Goal: Task Accomplishment & Management: Manage account settings

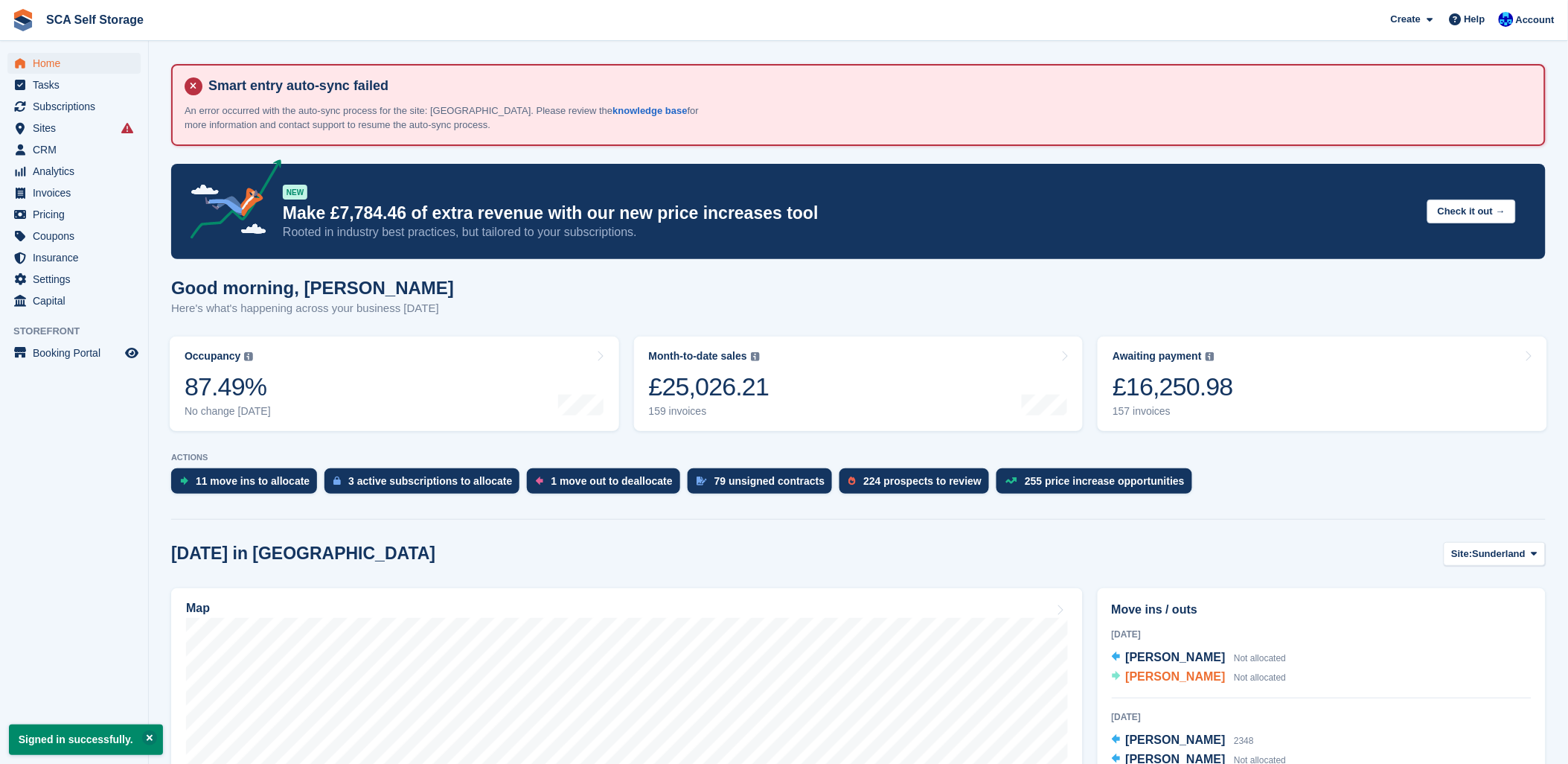
click at [1181, 672] on span "[PERSON_NAME]" at bounding box center [1176, 676] width 100 height 12
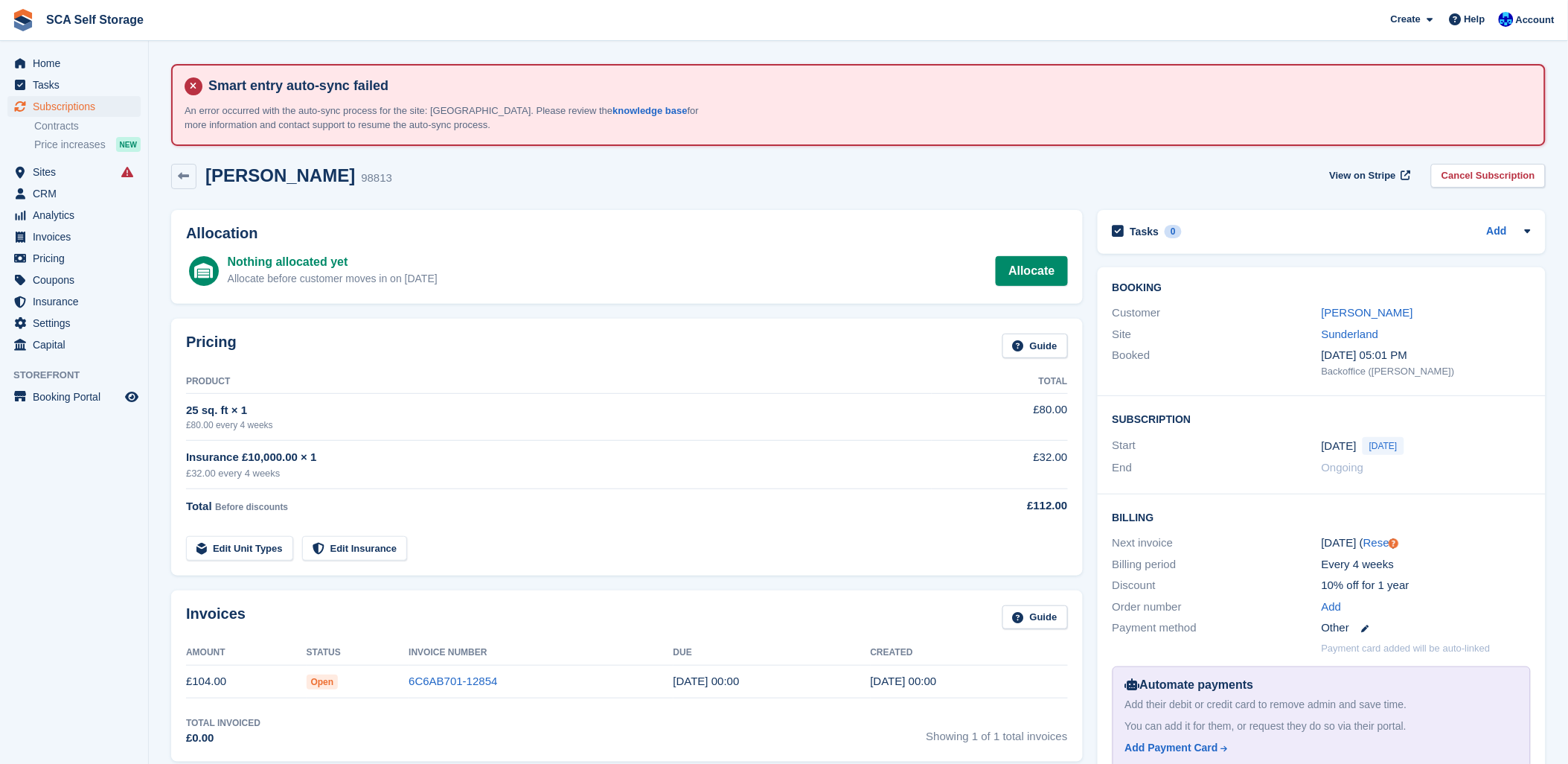
click at [635, 173] on div "Rachel Chapman 98813 View on Stripe Cancel Subscription" at bounding box center [858, 176] width 1375 height 25
click at [25, 178] on span "menu" at bounding box center [20, 172] width 17 height 17
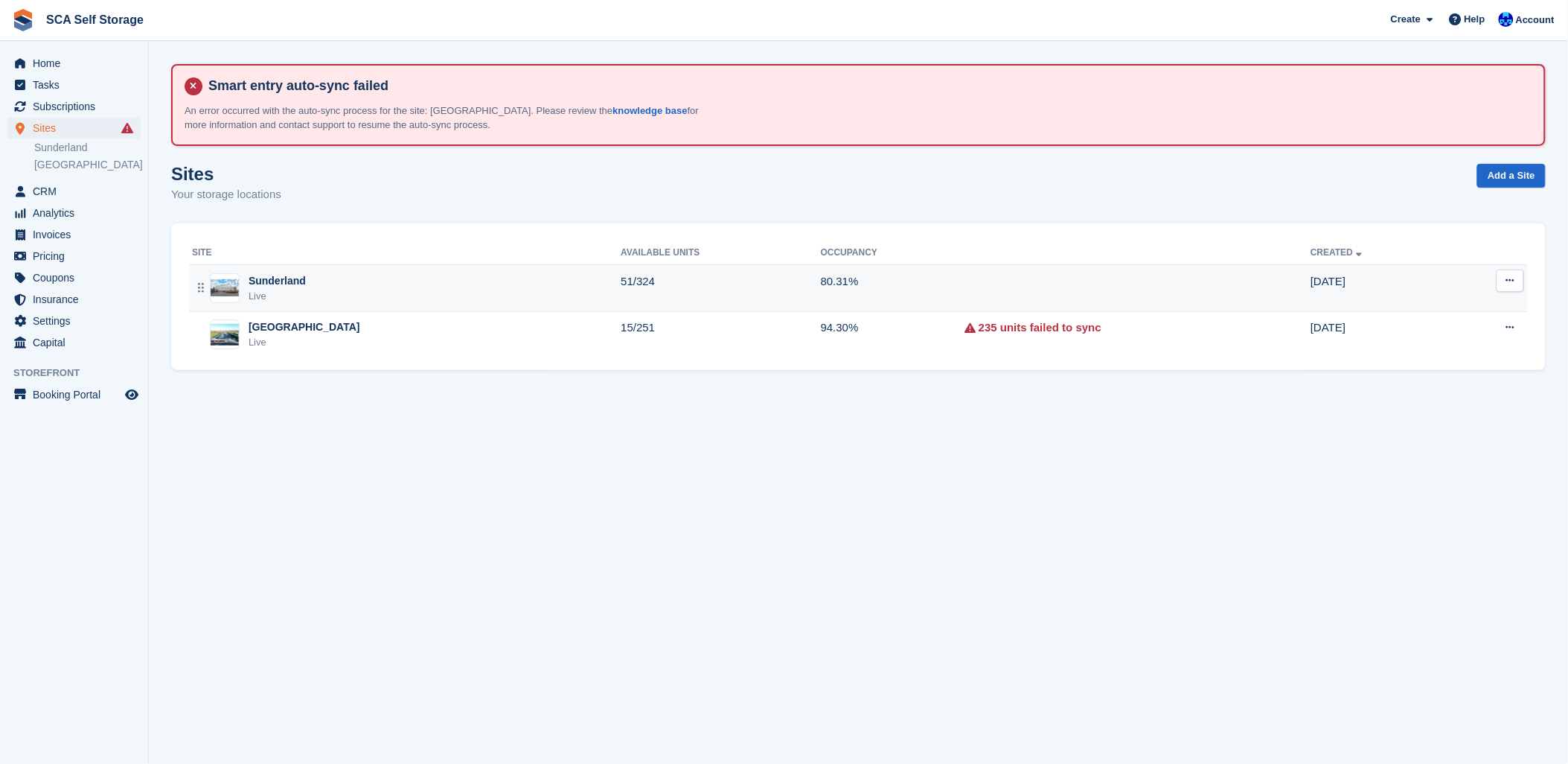
click at [233, 298] on figure at bounding box center [225, 288] width 30 height 30
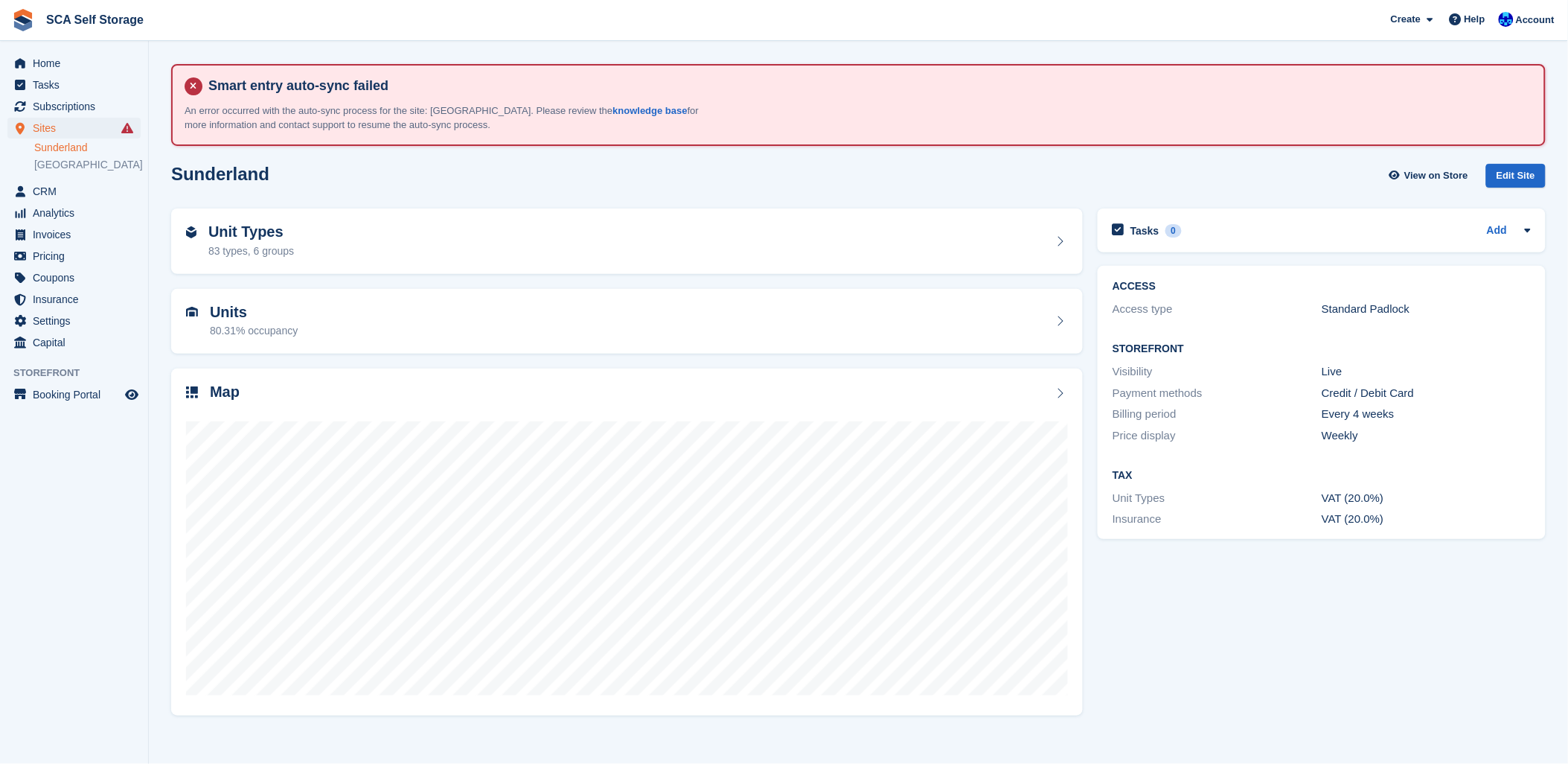
click at [360, 166] on div "Sunderland View on Store Edit Site" at bounding box center [858, 176] width 1375 height 24
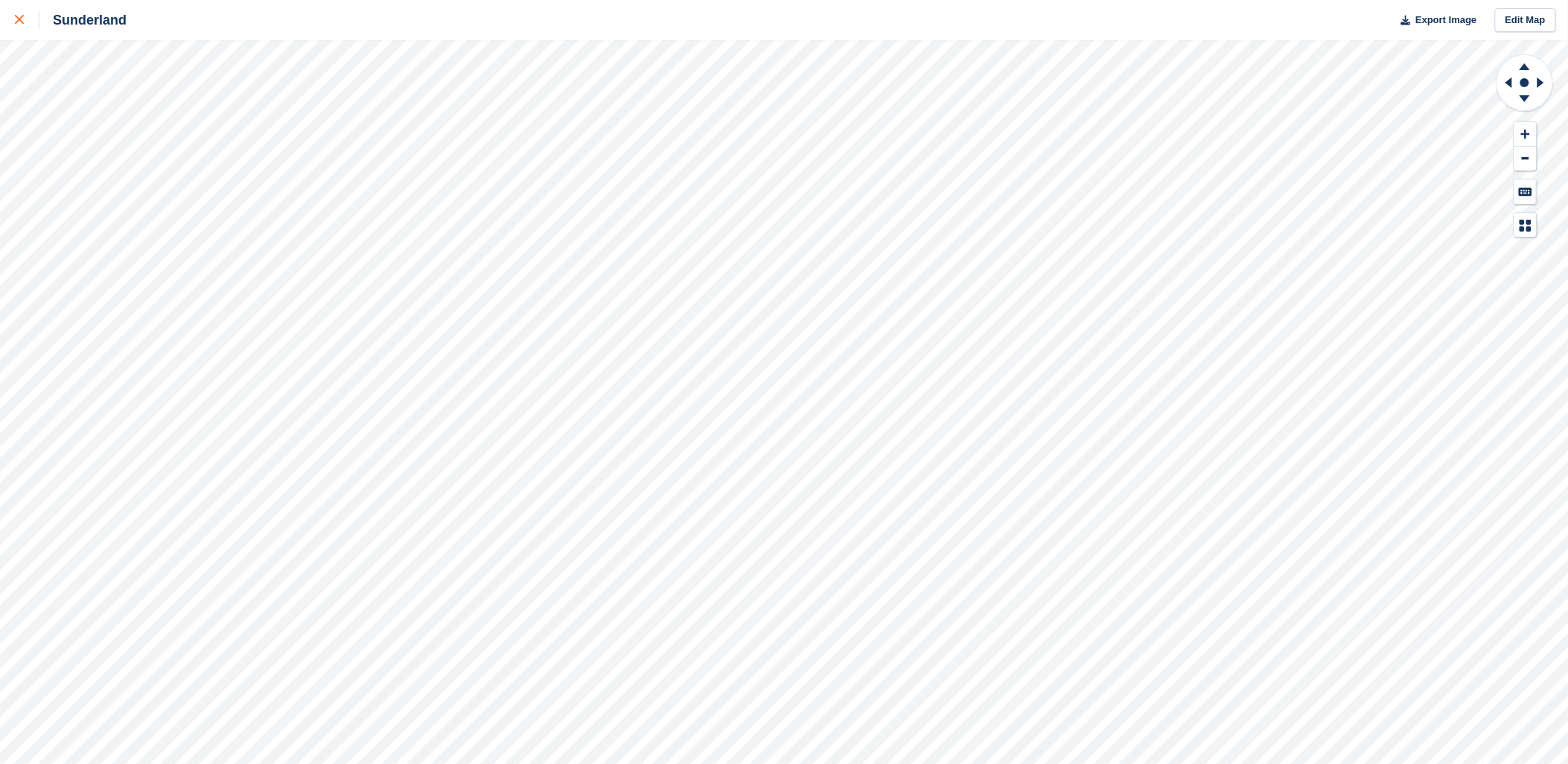
click at [19, 19] on icon at bounding box center [19, 19] width 9 height 9
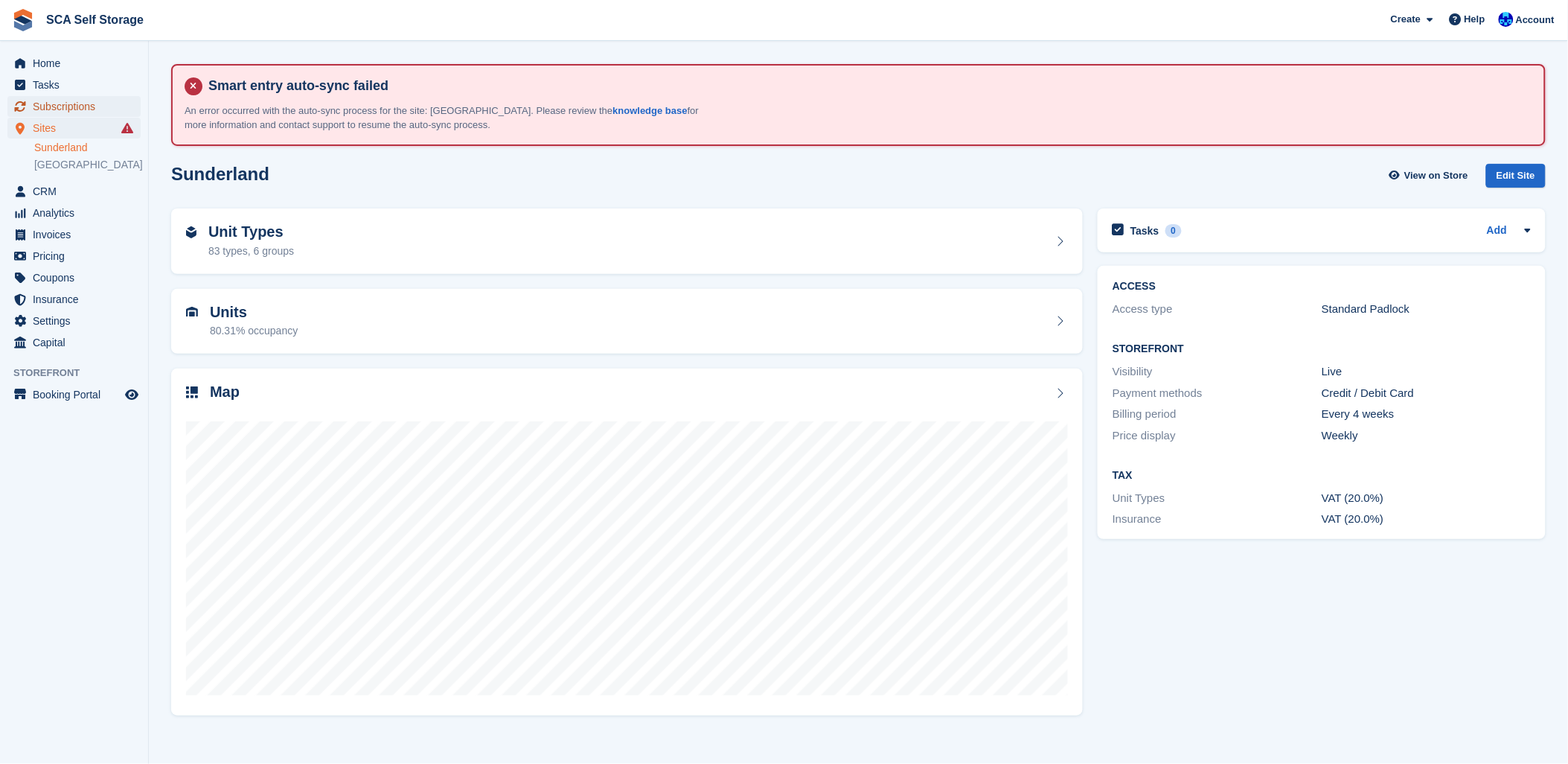
click at [61, 101] on span "Subscriptions" at bounding box center [77, 107] width 89 height 21
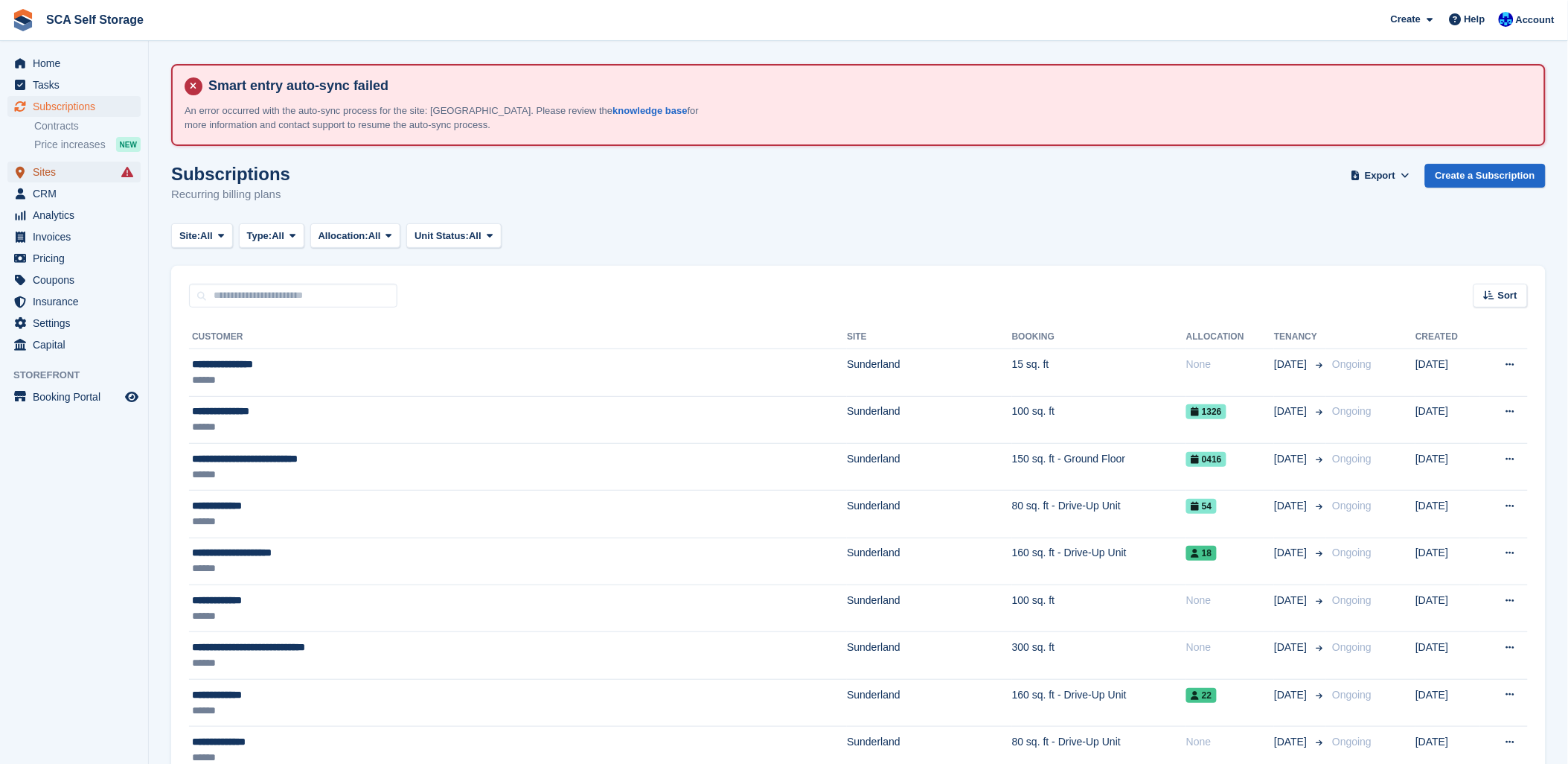
click at [61, 163] on span "Sites" at bounding box center [77, 172] width 89 height 21
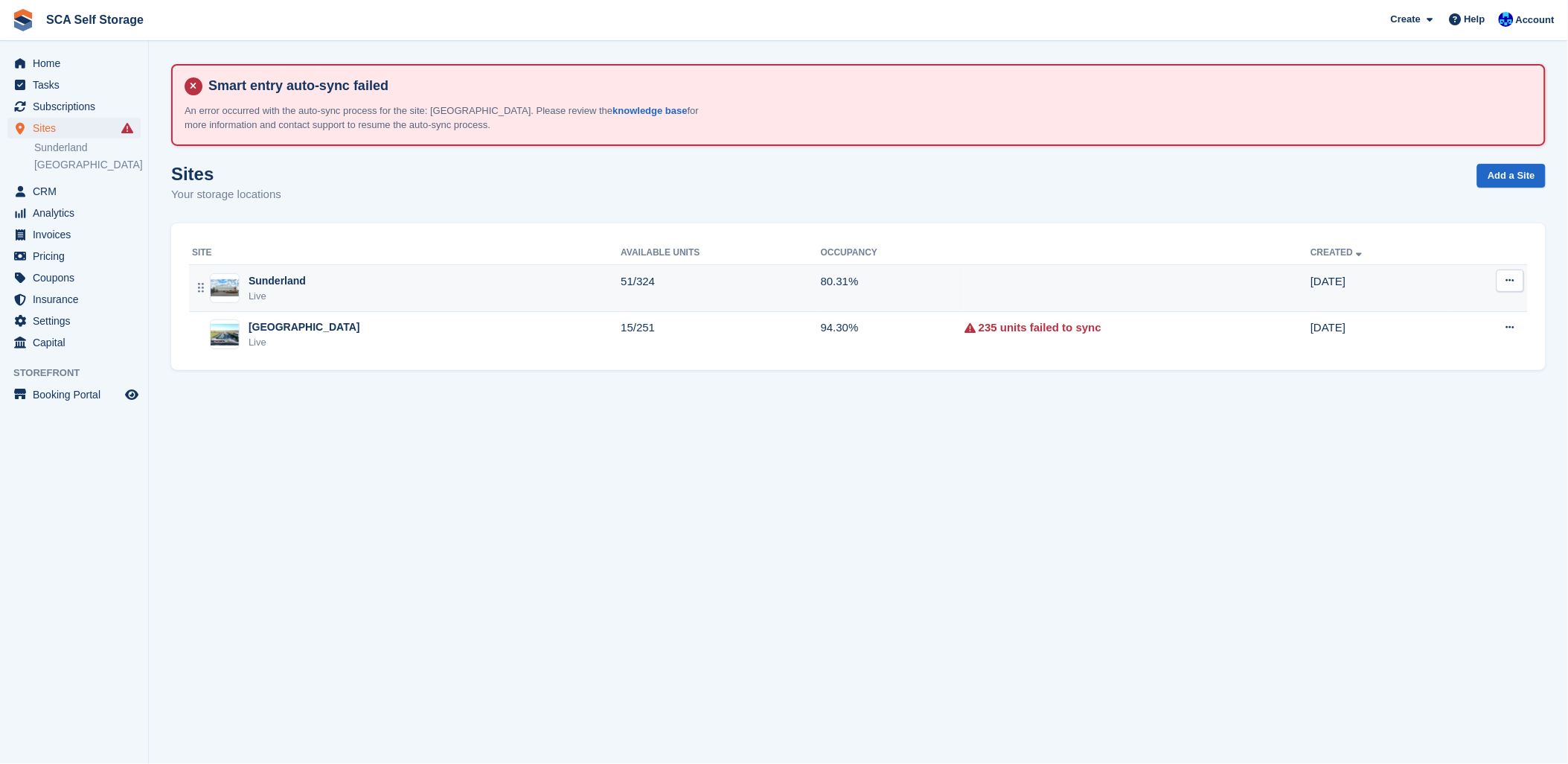
click at [222, 279] on img at bounding box center [225, 288] width 28 height 17
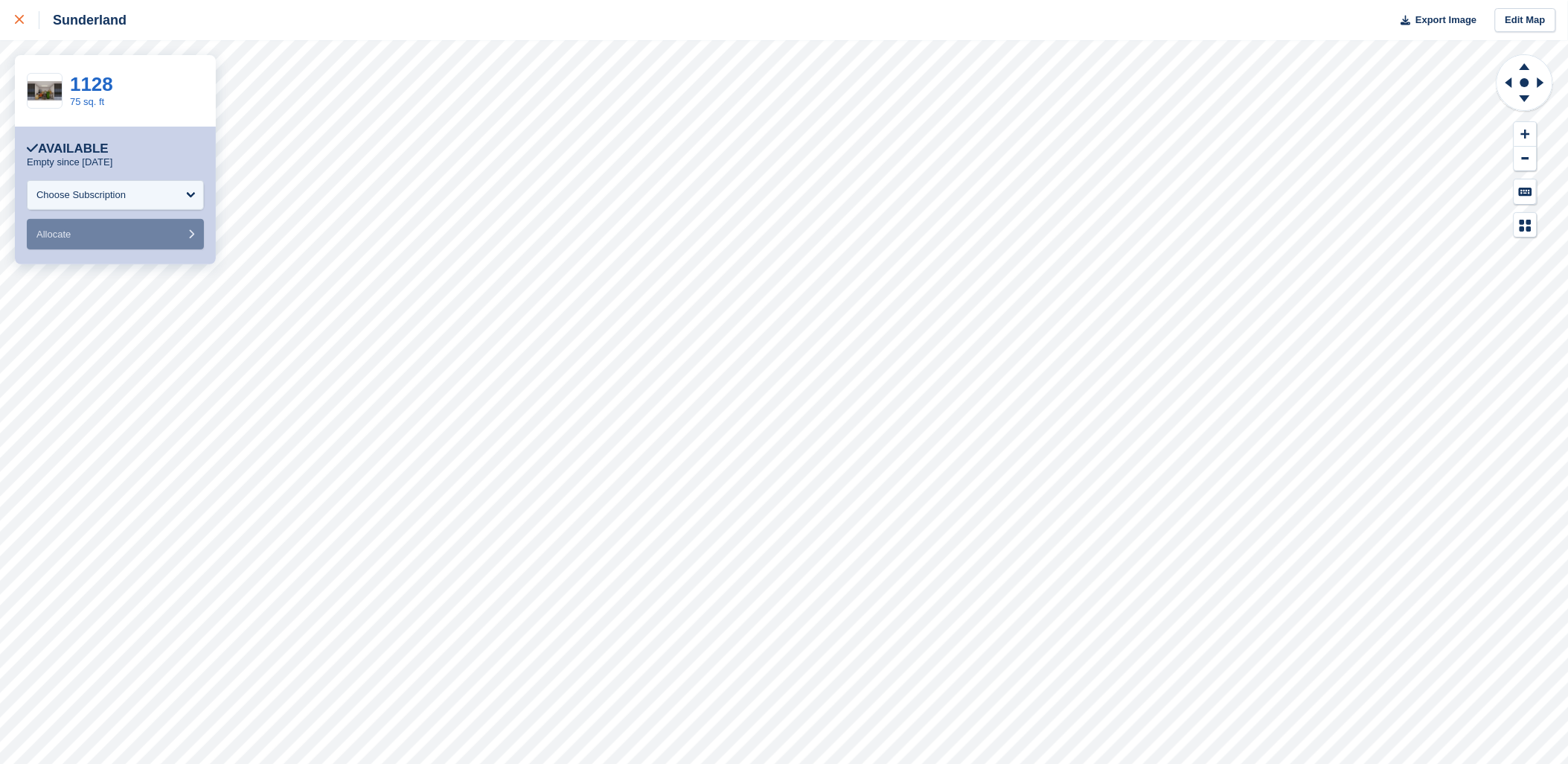
click at [30, 17] on div at bounding box center [27, 20] width 24 height 17
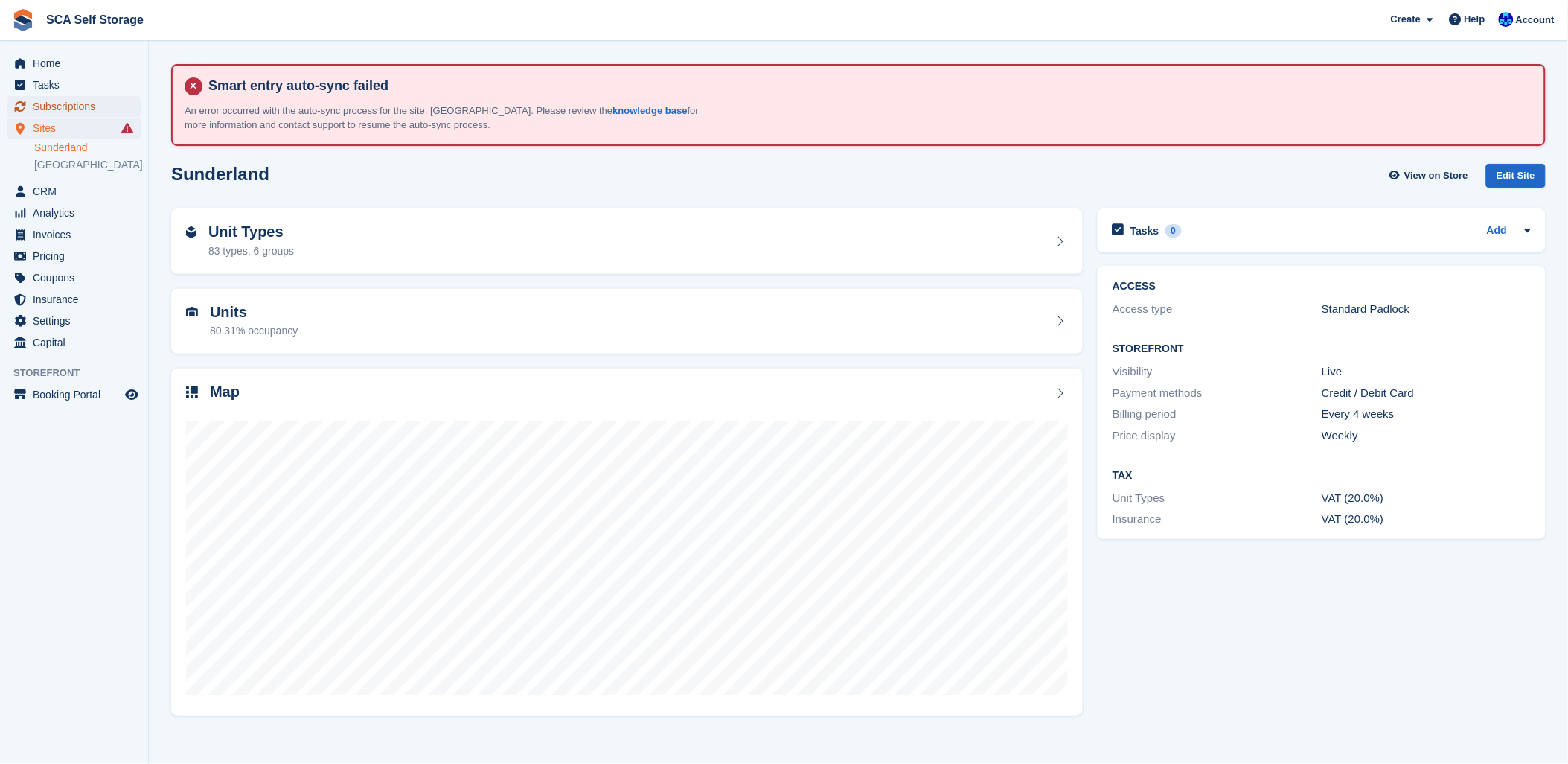
click at [40, 116] on span "Subscriptions" at bounding box center [77, 107] width 89 height 21
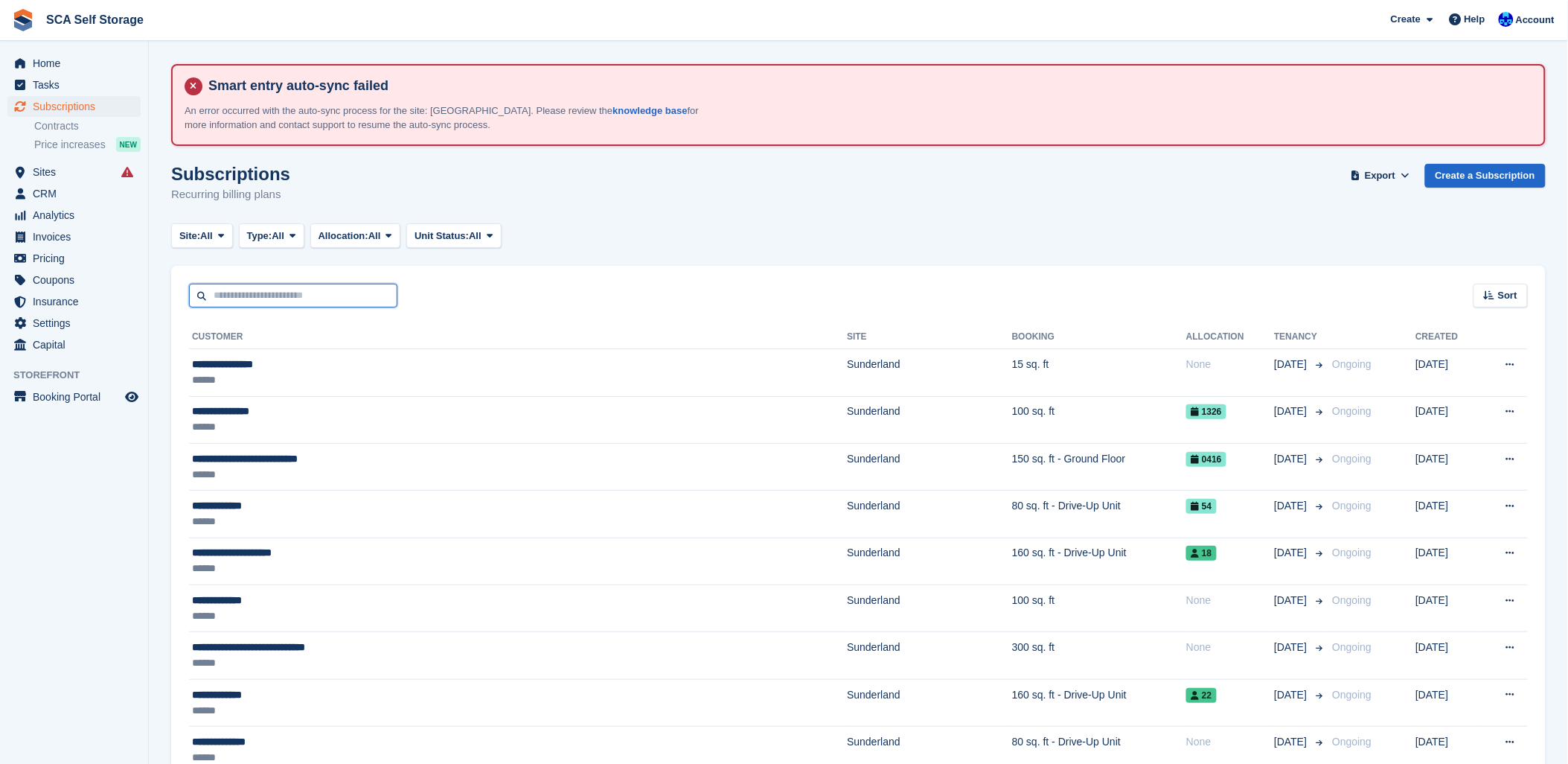
click at [198, 283] on input "text" at bounding box center [293, 295] width 208 height 24
type input "****"
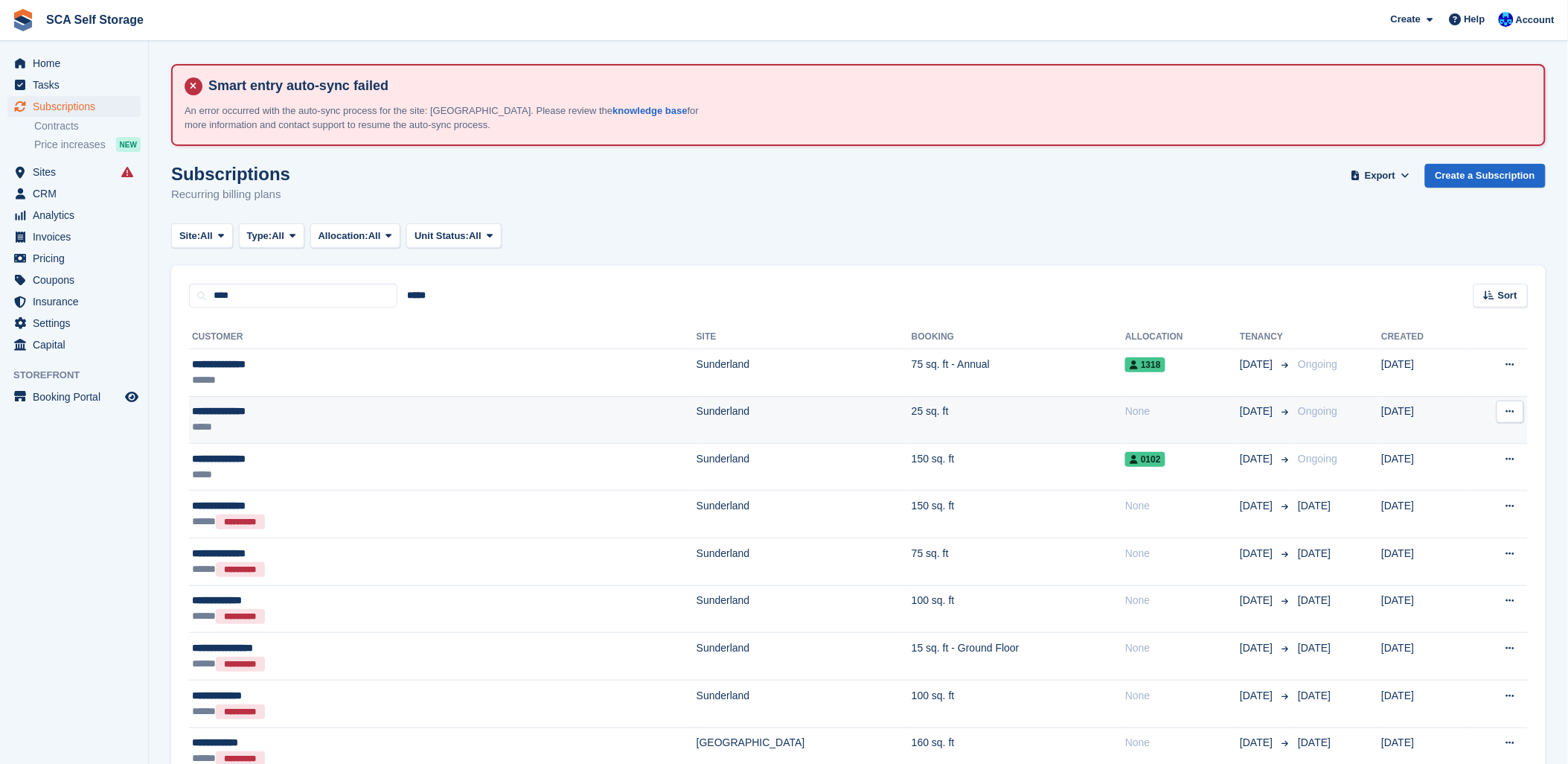
click at [350, 407] on div "**********" at bounding box center [319, 412] width 253 height 16
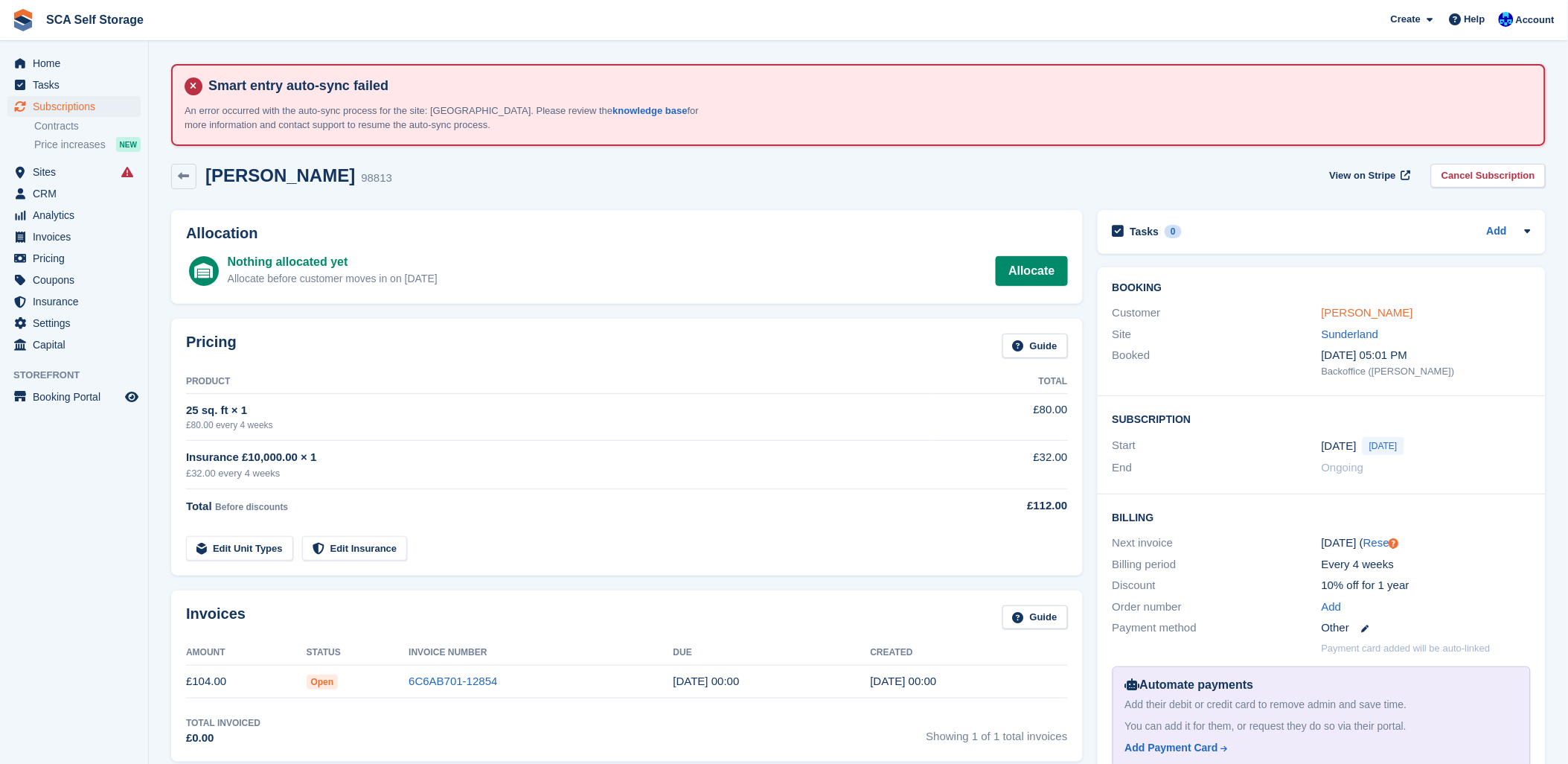
click at [1397, 310] on link "[PERSON_NAME]" at bounding box center [1367, 312] width 92 height 12
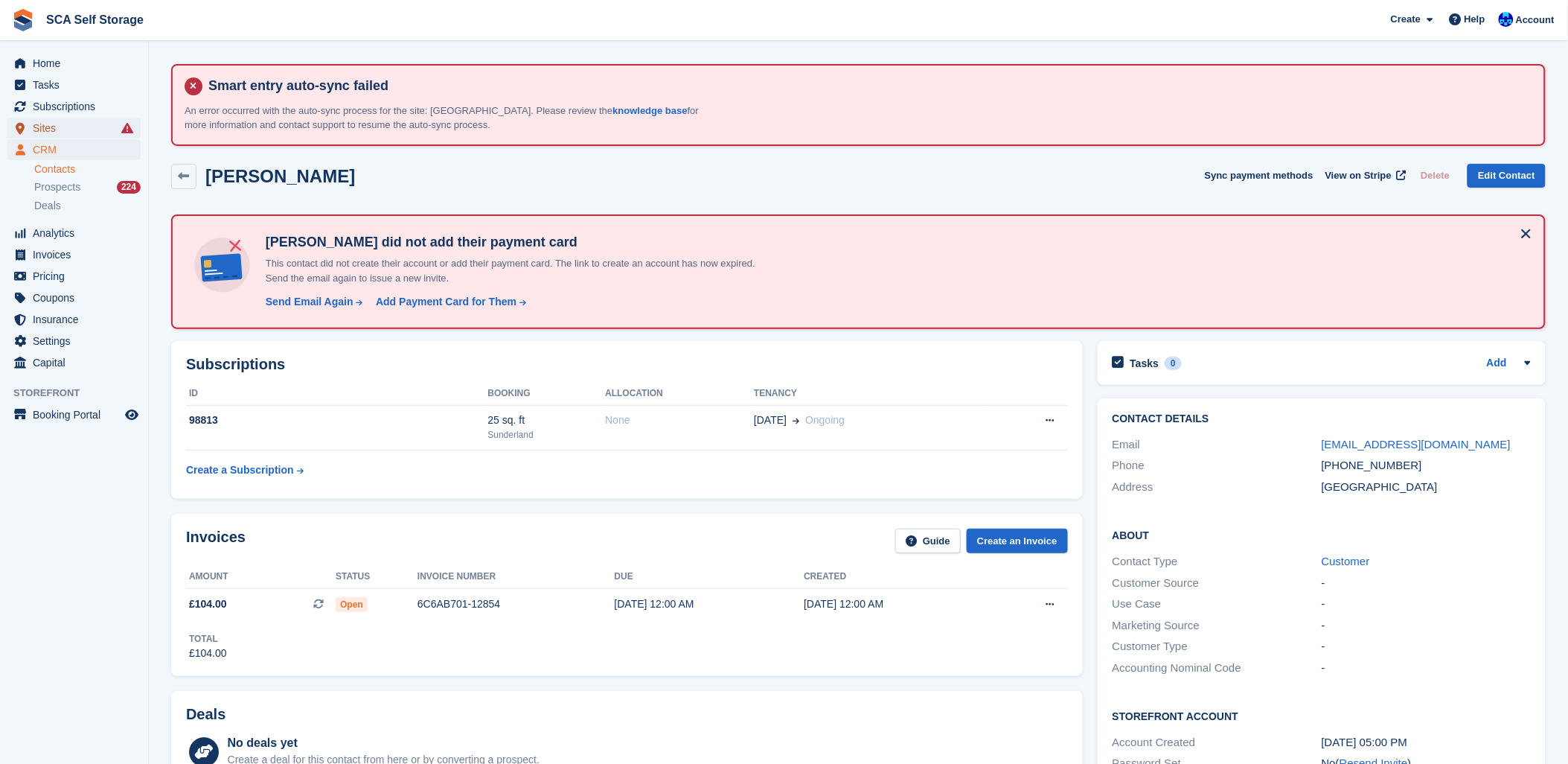
click at [45, 125] on span "Sites" at bounding box center [77, 128] width 89 height 21
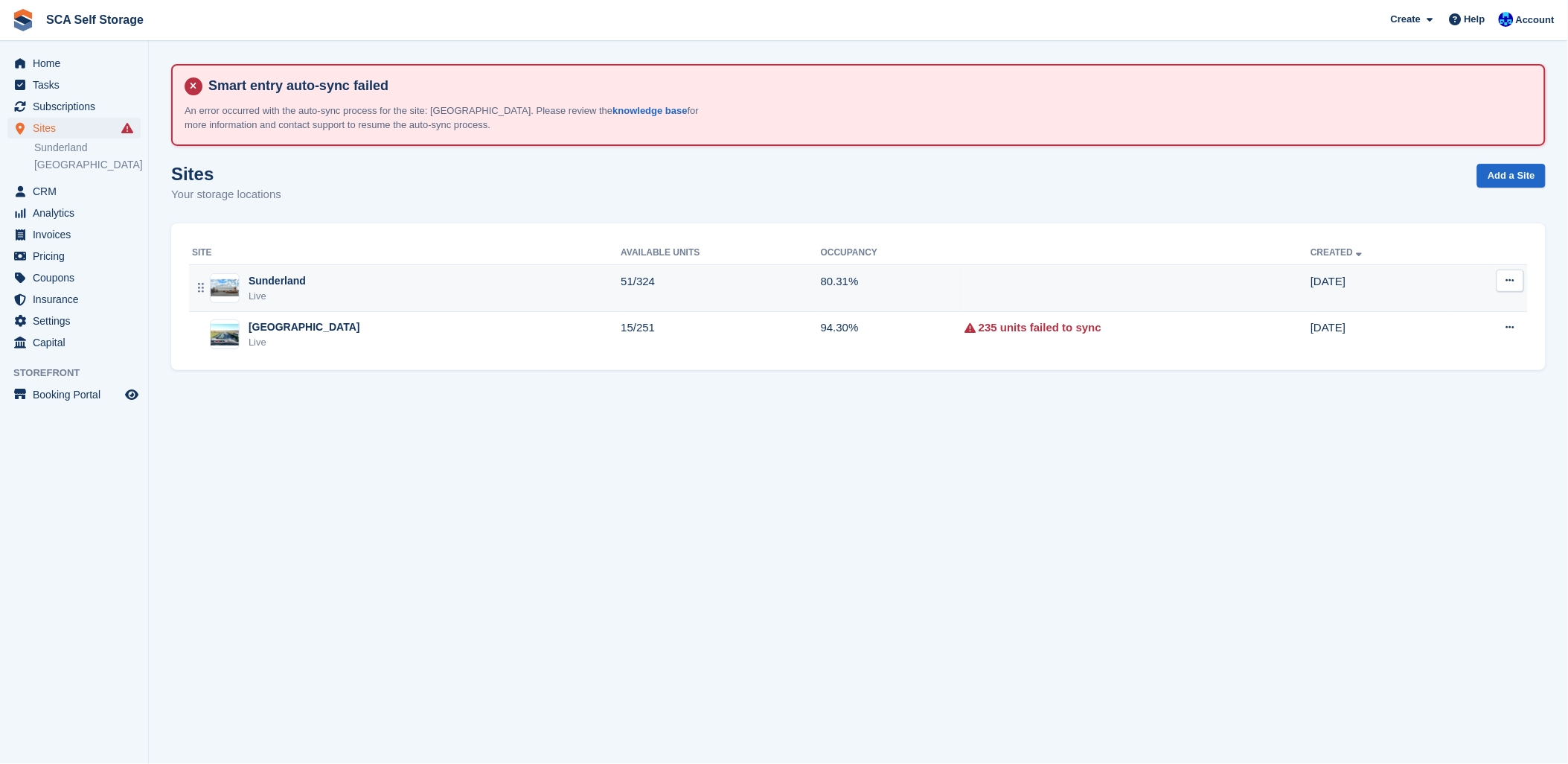
click at [299, 277] on div "Sunderland" at bounding box center [277, 281] width 58 height 16
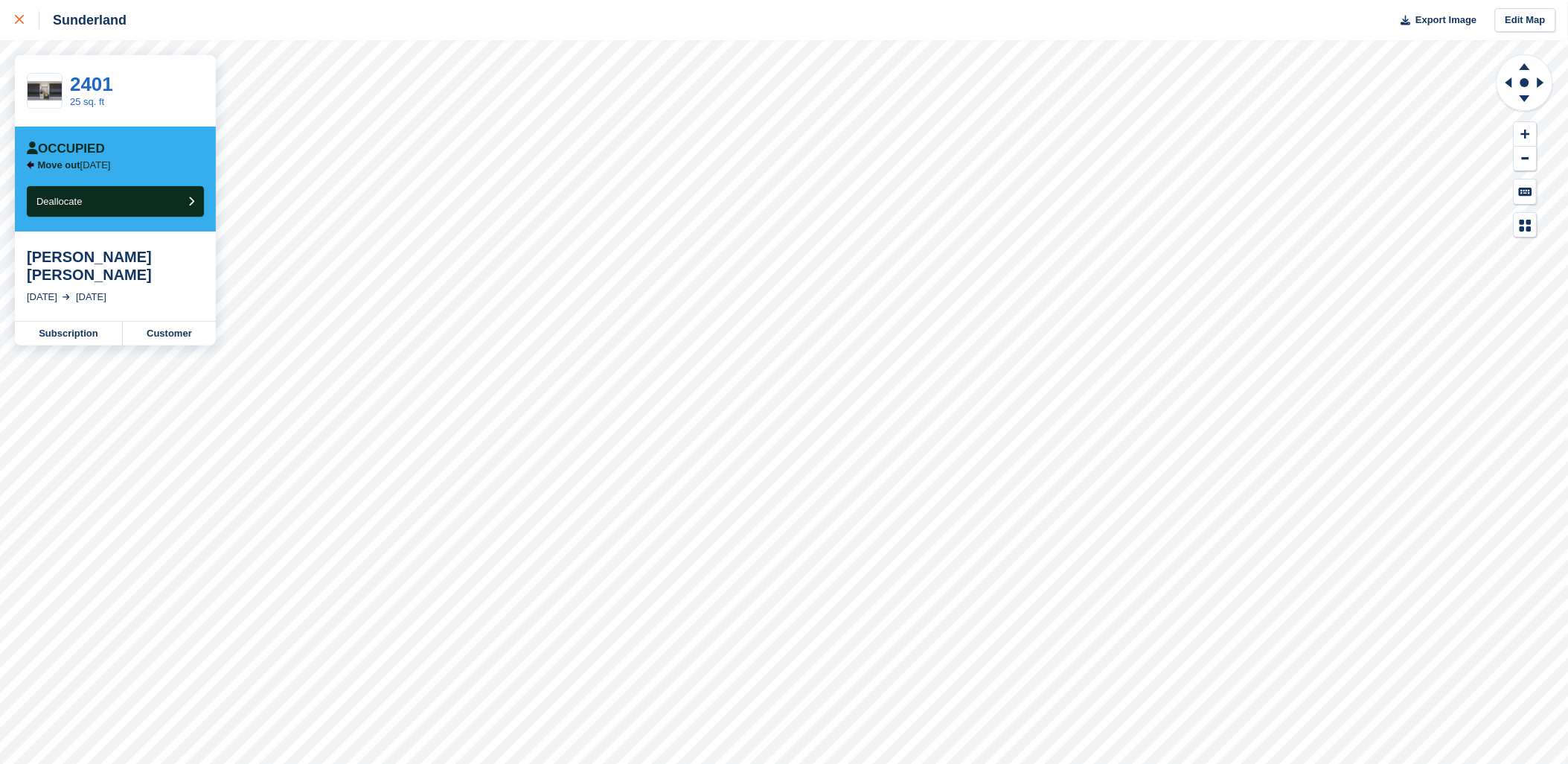
click at [19, 20] on icon at bounding box center [19, 19] width 9 height 9
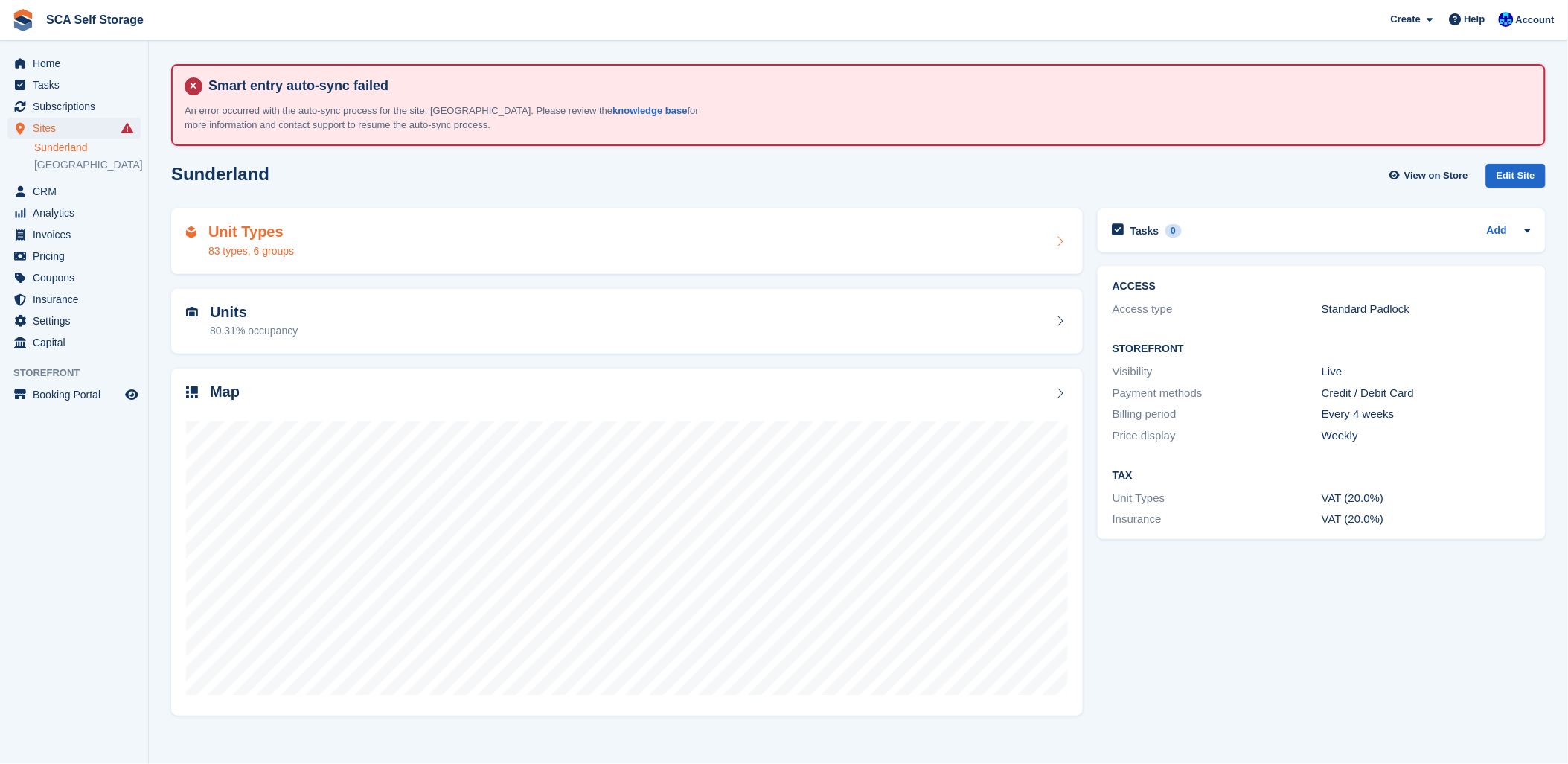
click at [372, 248] on div "Unit Types 83 types, 6 groups" at bounding box center [627, 240] width 882 height 36
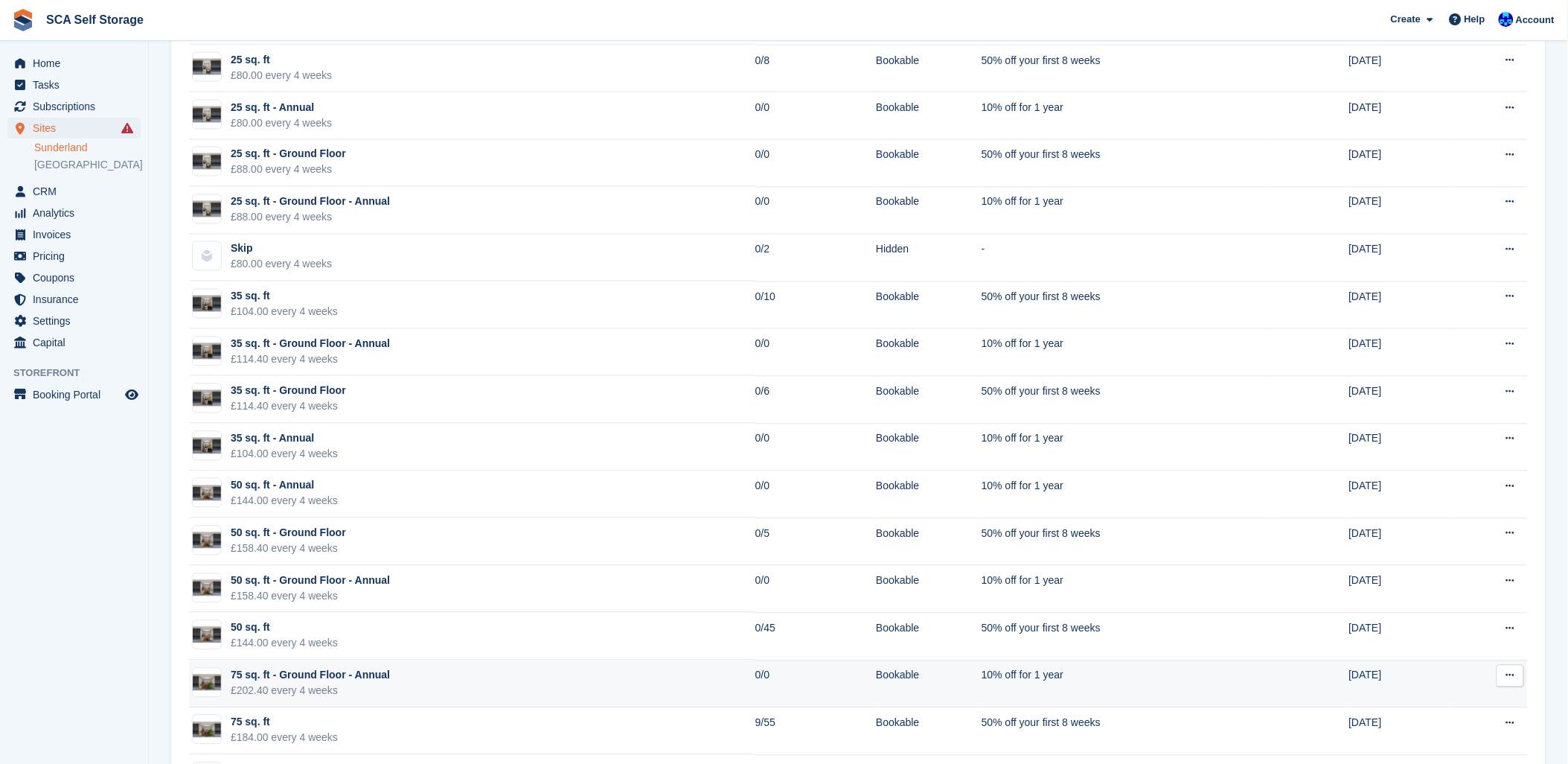
scroll to position [910, 0]
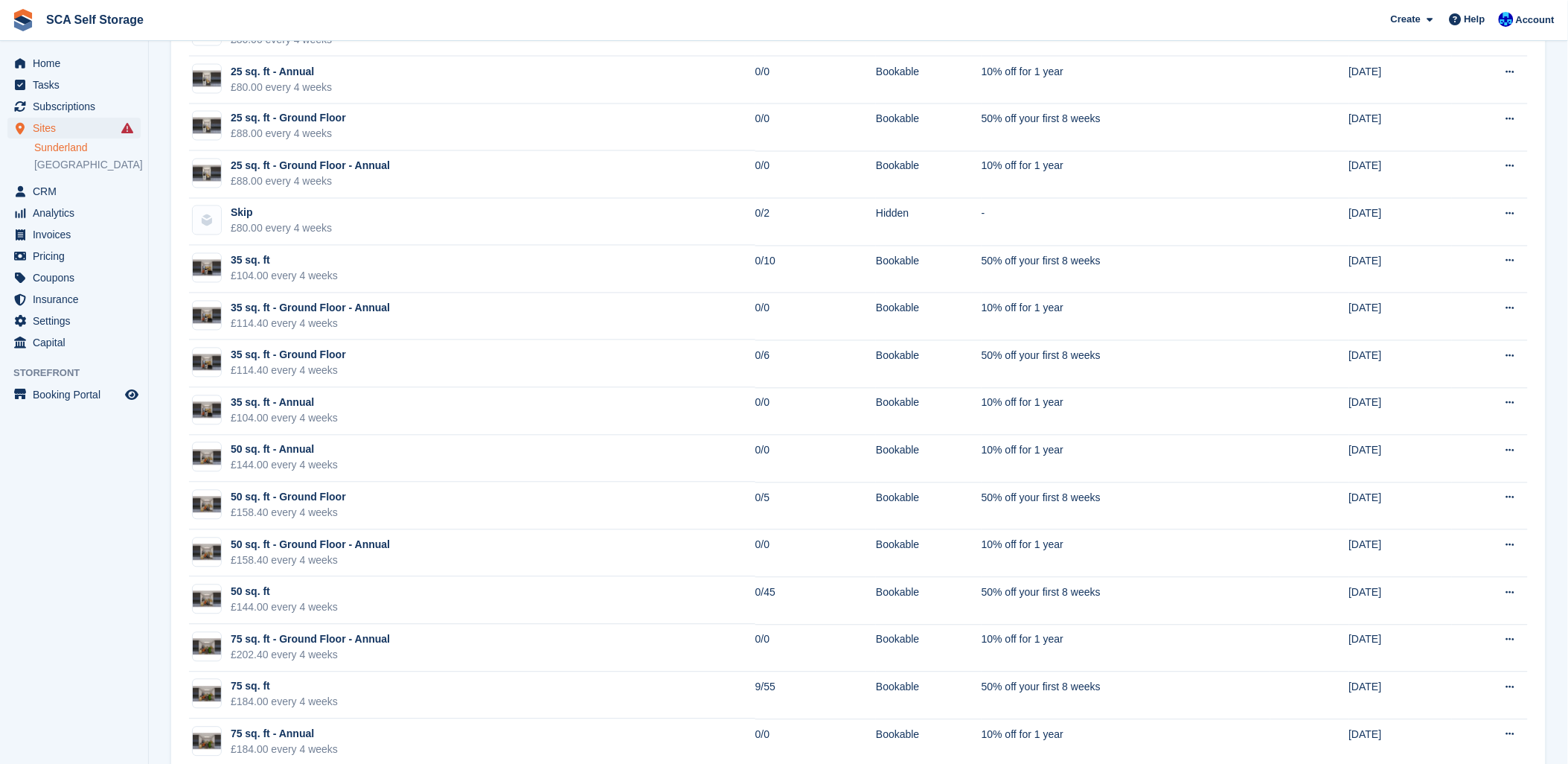
click at [55, 142] on link "Sunderland" at bounding box center [87, 148] width 107 height 14
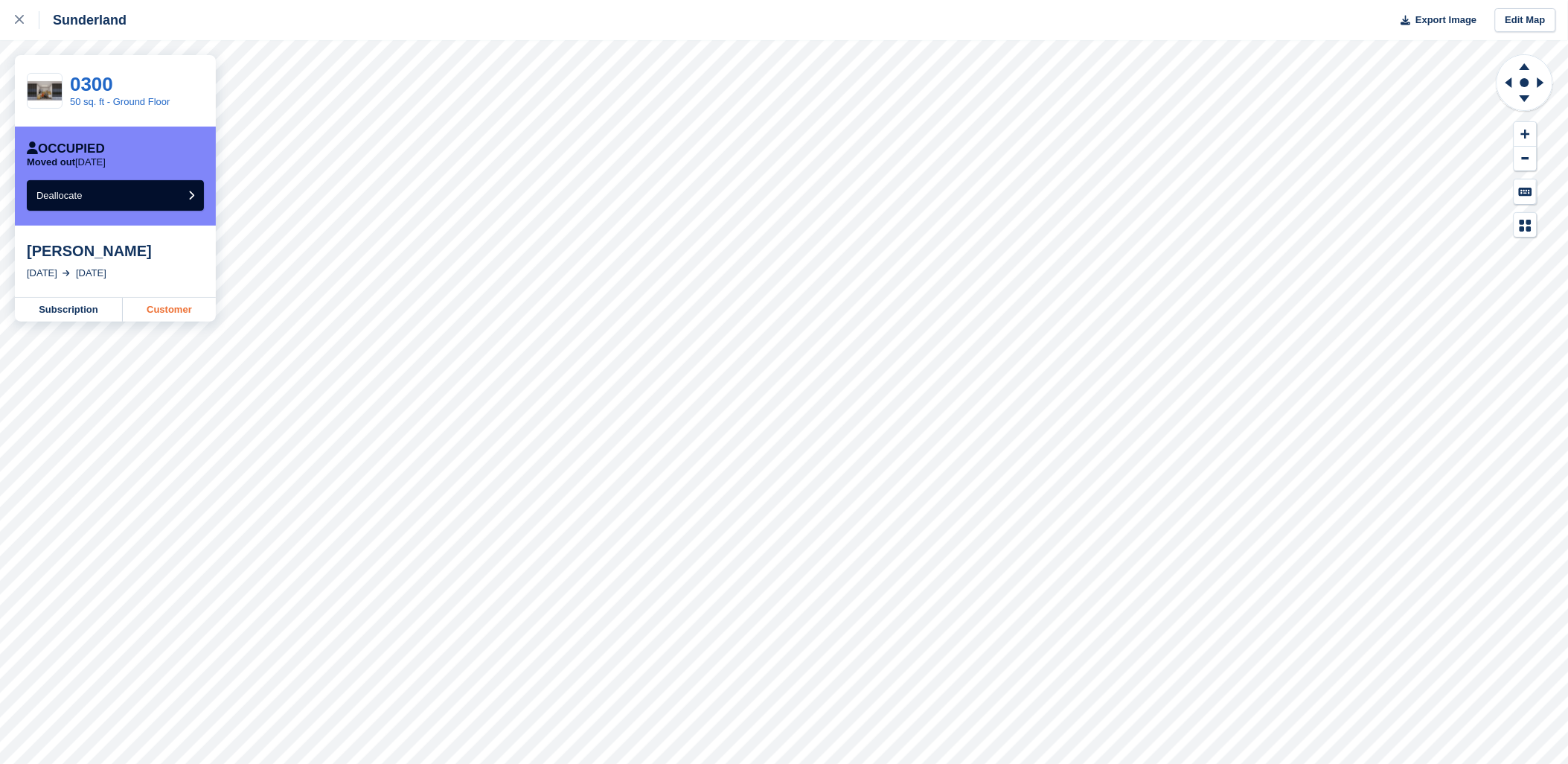
click at [180, 315] on link "Customer" at bounding box center [170, 309] width 93 height 24
click at [12, 23] on link at bounding box center [19, 20] width 39 height 40
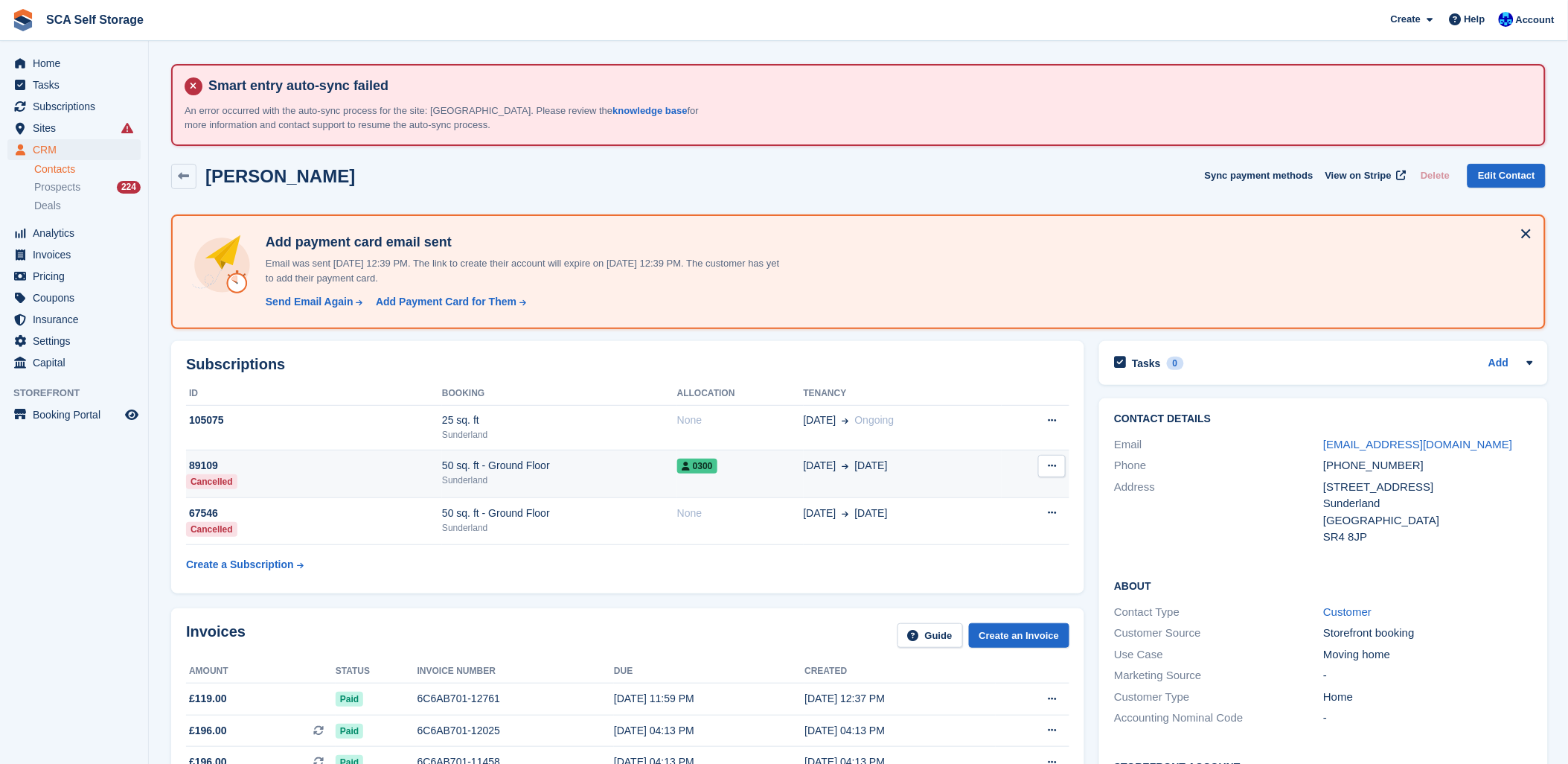
click at [684, 478] on td "0300" at bounding box center [740, 474] width 127 height 48
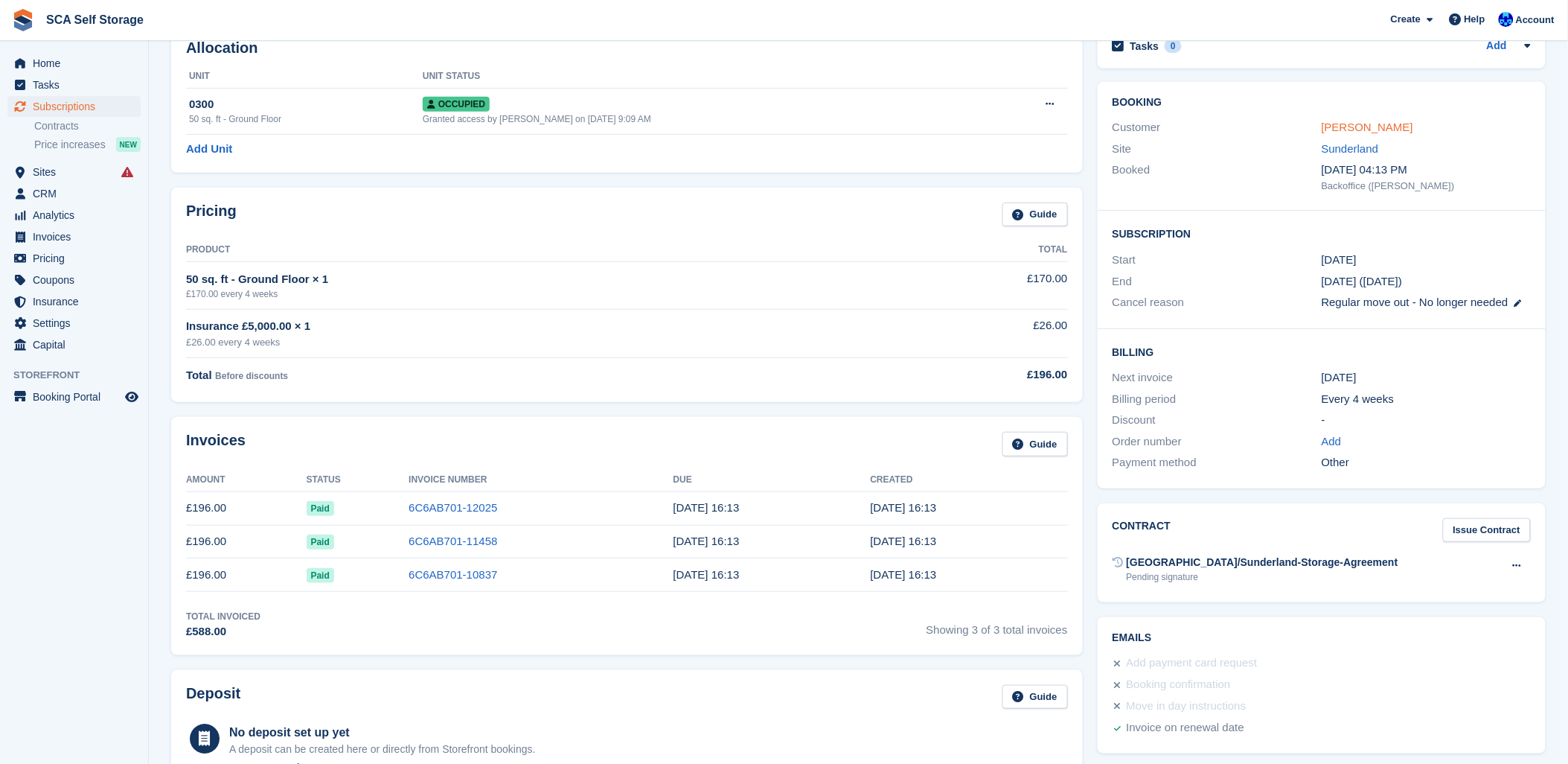
scroll to position [165, 0]
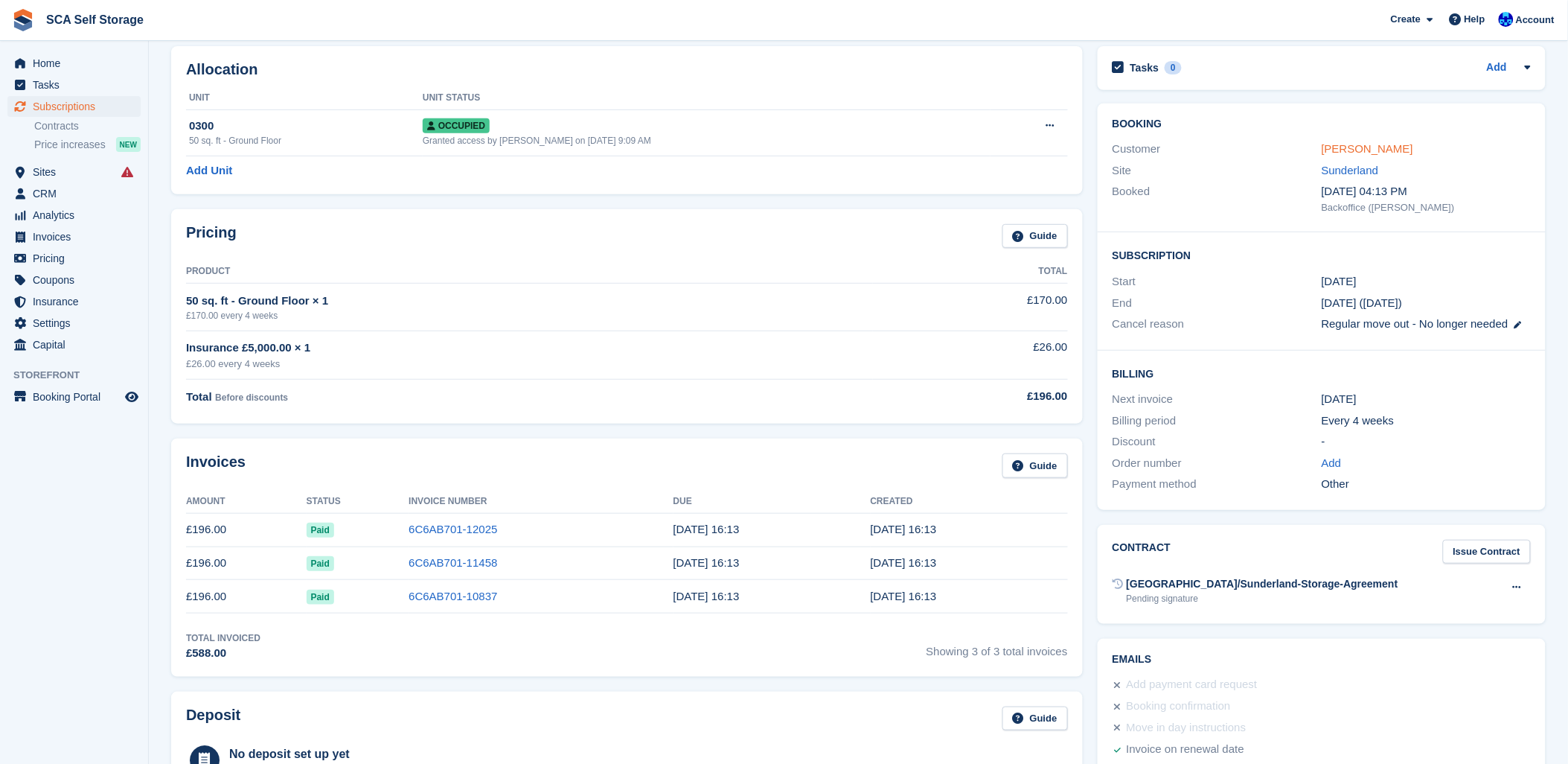
click at [1352, 146] on link "[PERSON_NAME]" at bounding box center [1367, 149] width 92 height 12
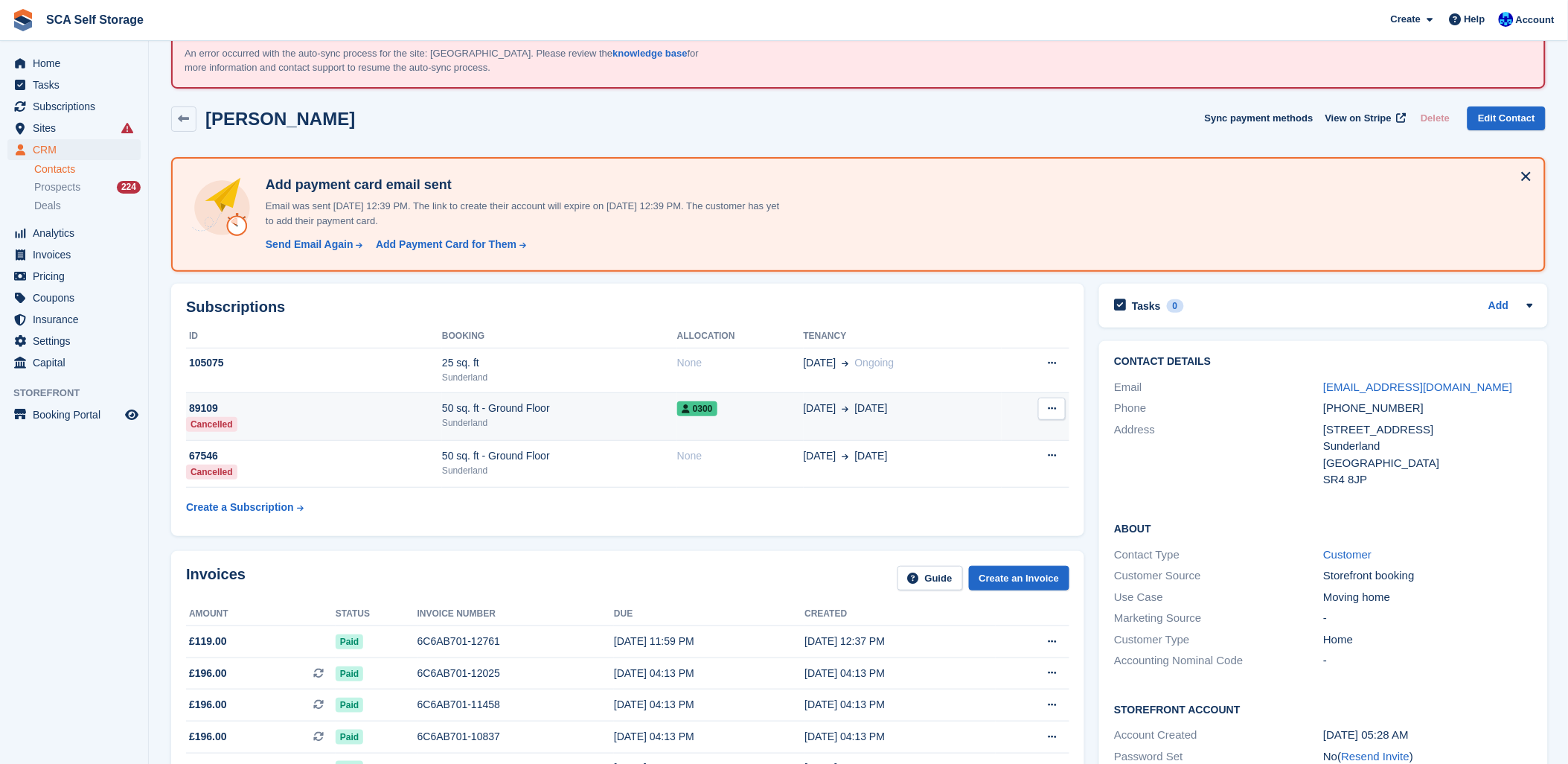
scroll to position [83, 0]
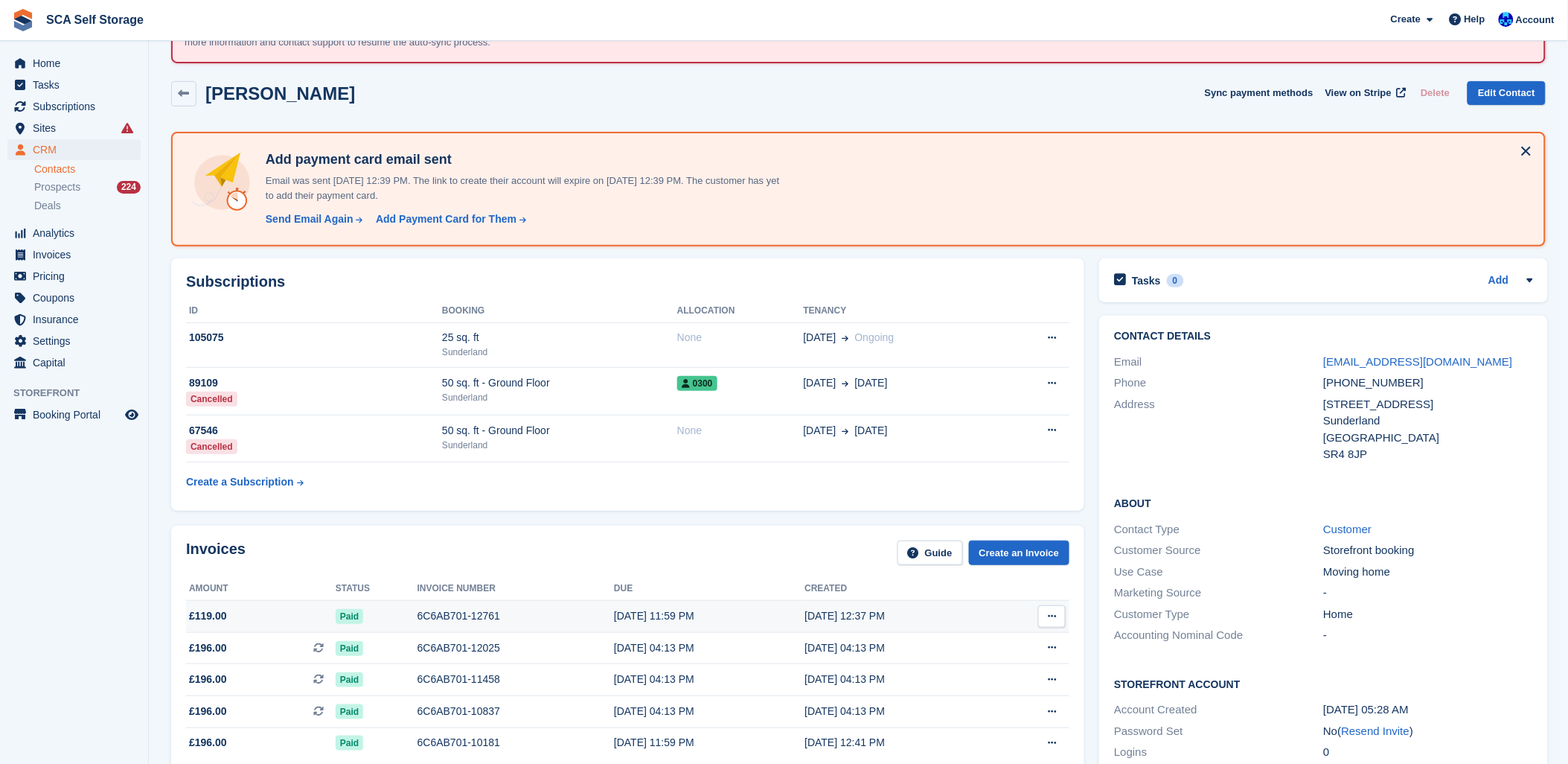
click at [638, 619] on div "01 Sep, 11:59 PM" at bounding box center [710, 616] width 191 height 16
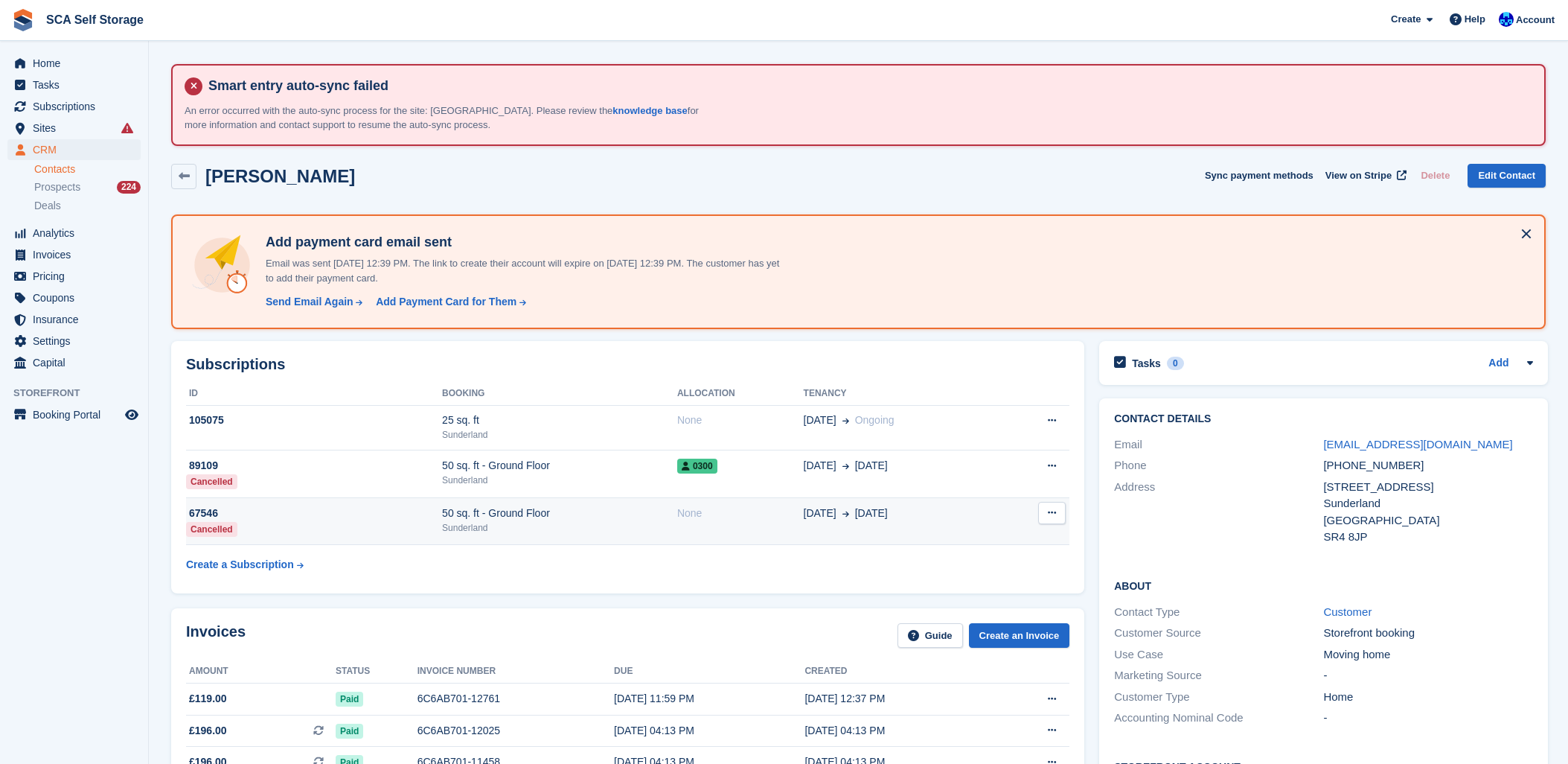
scroll to position [83, 0]
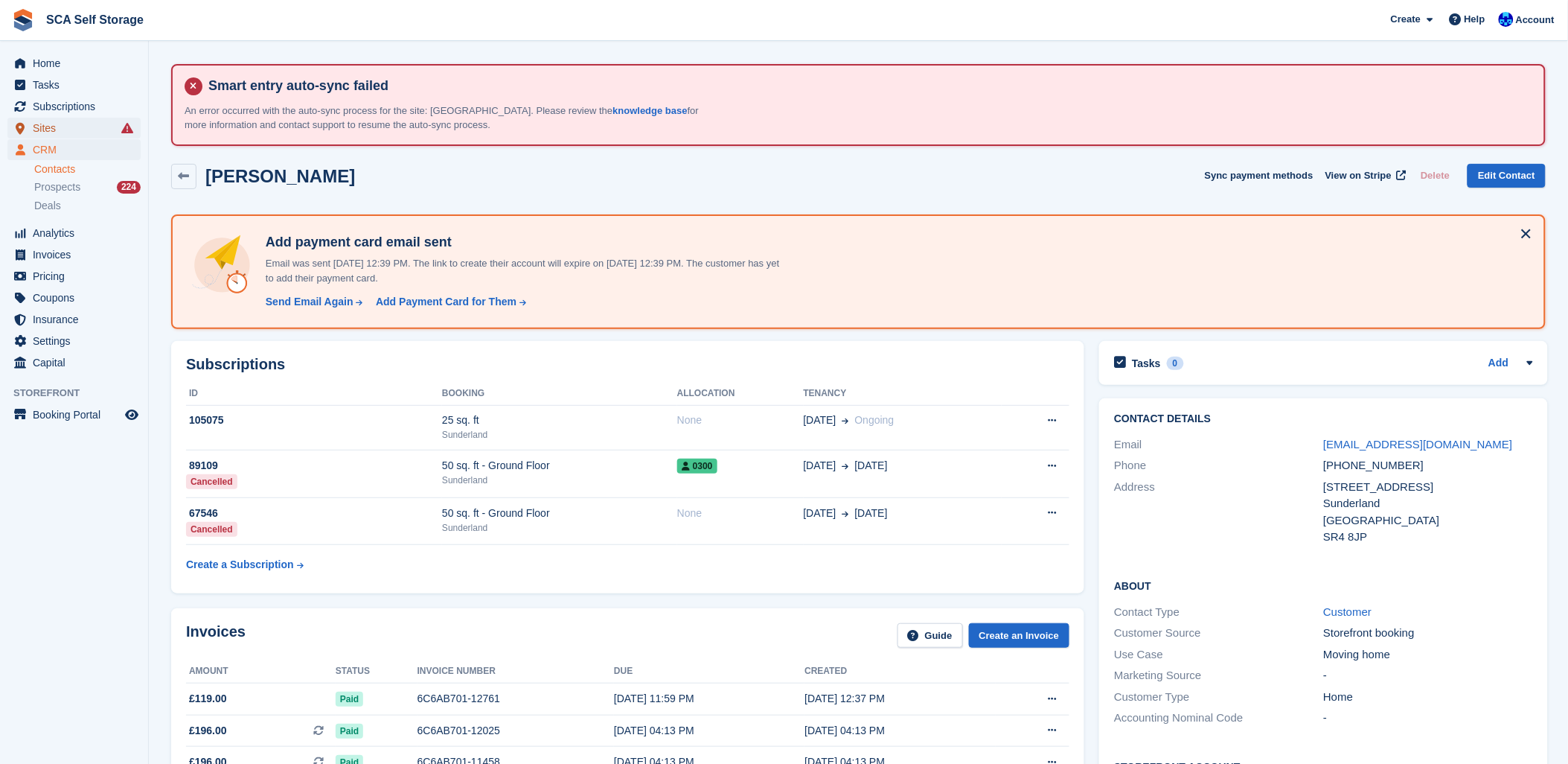
click at [45, 120] on span "Sites" at bounding box center [77, 128] width 89 height 21
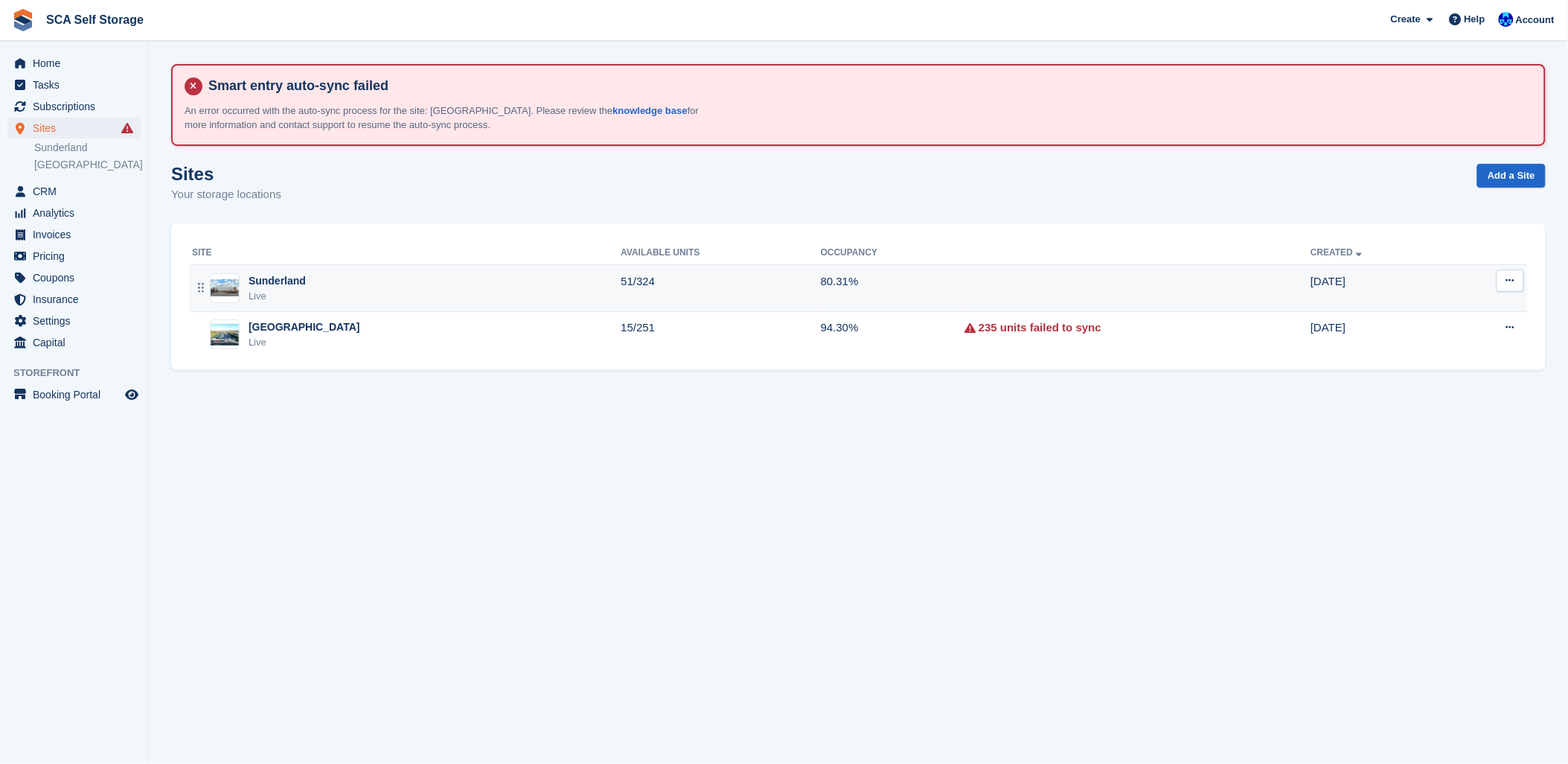
click at [384, 276] on div "Sunderland Live" at bounding box center [406, 288] width 429 height 31
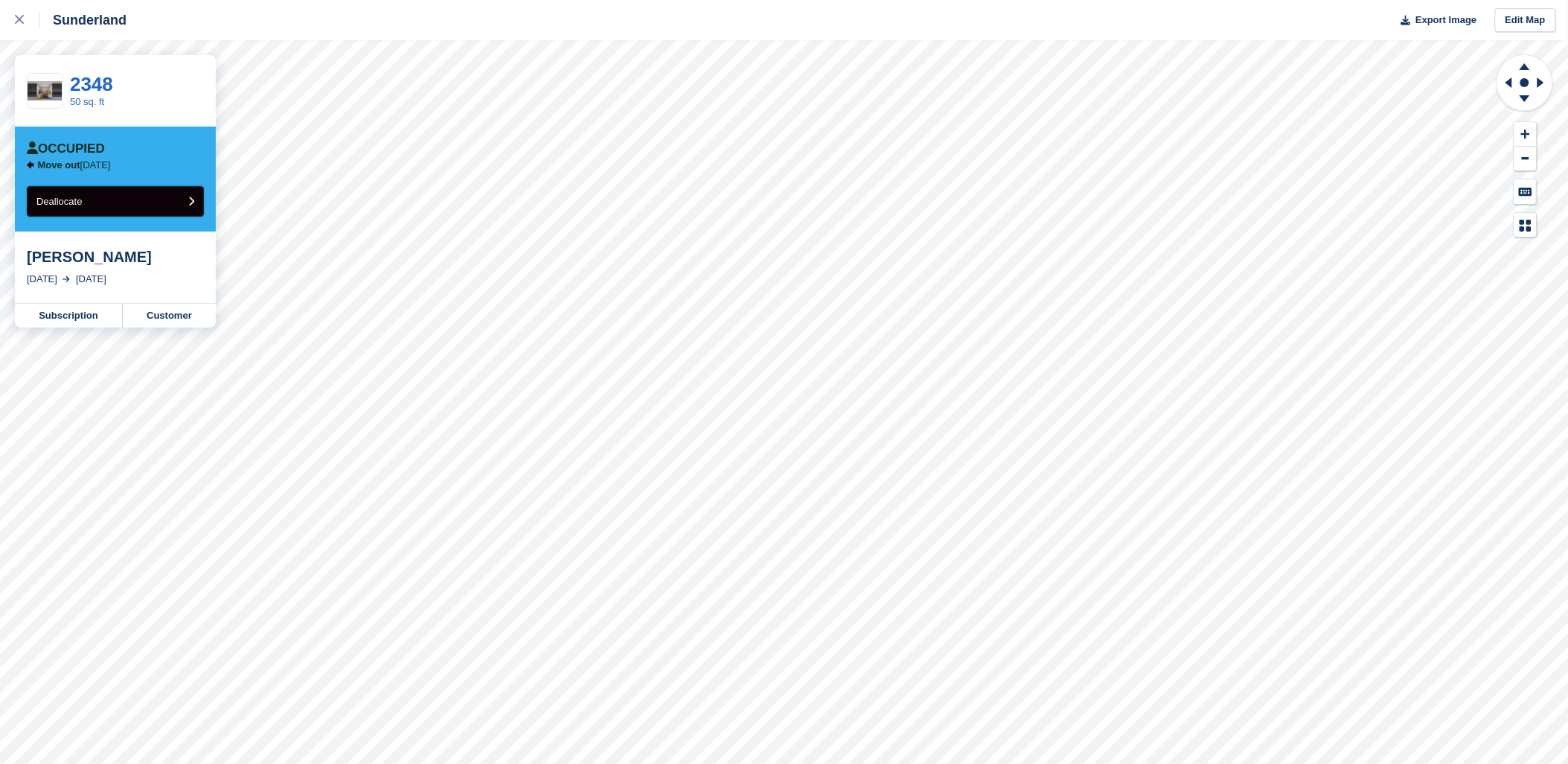
click at [127, 188] on button "Deallocate" at bounding box center [115, 201] width 177 height 31
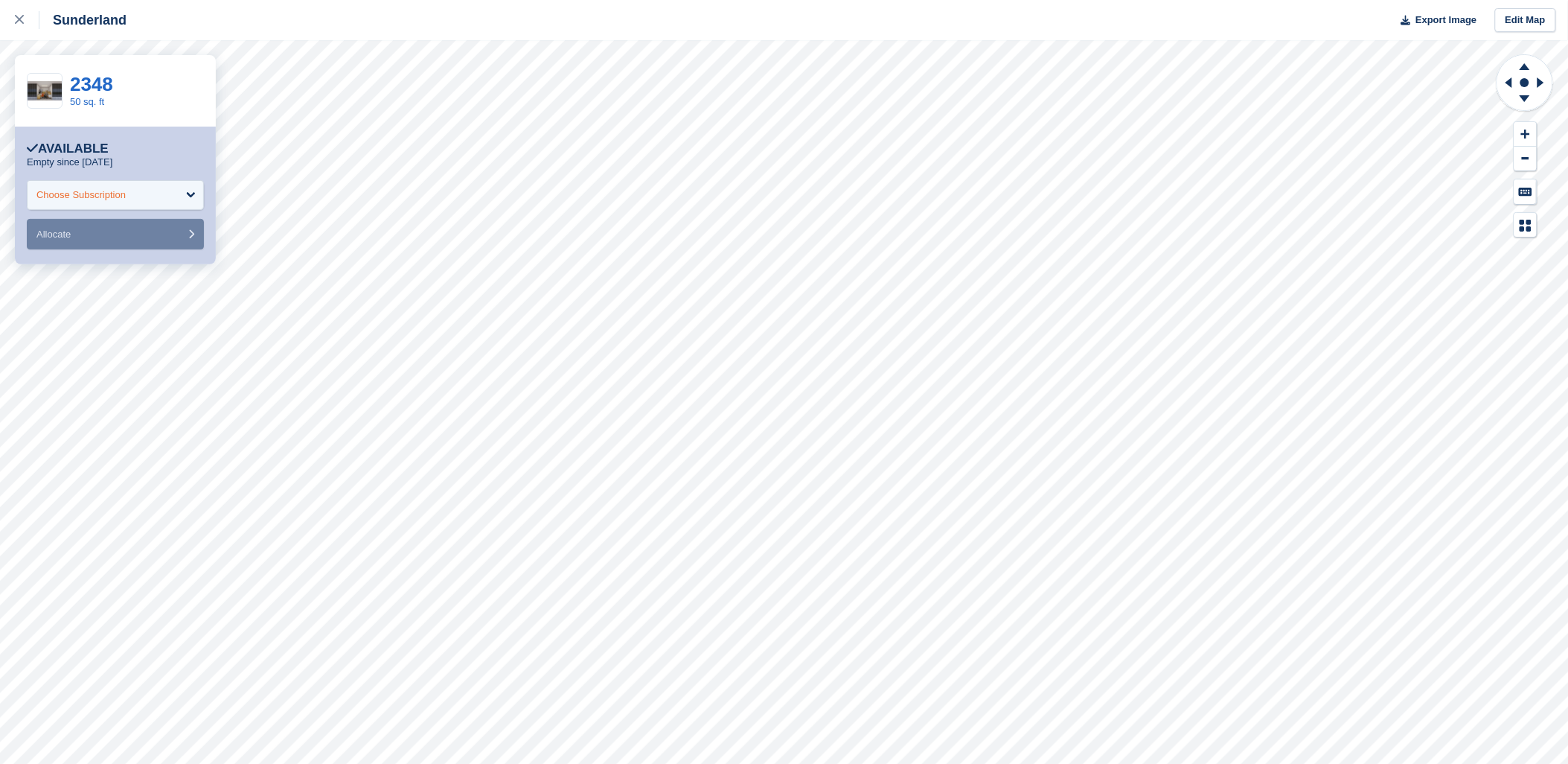
click at [73, 198] on div "Choose Subscription" at bounding box center [81, 195] width 89 height 15
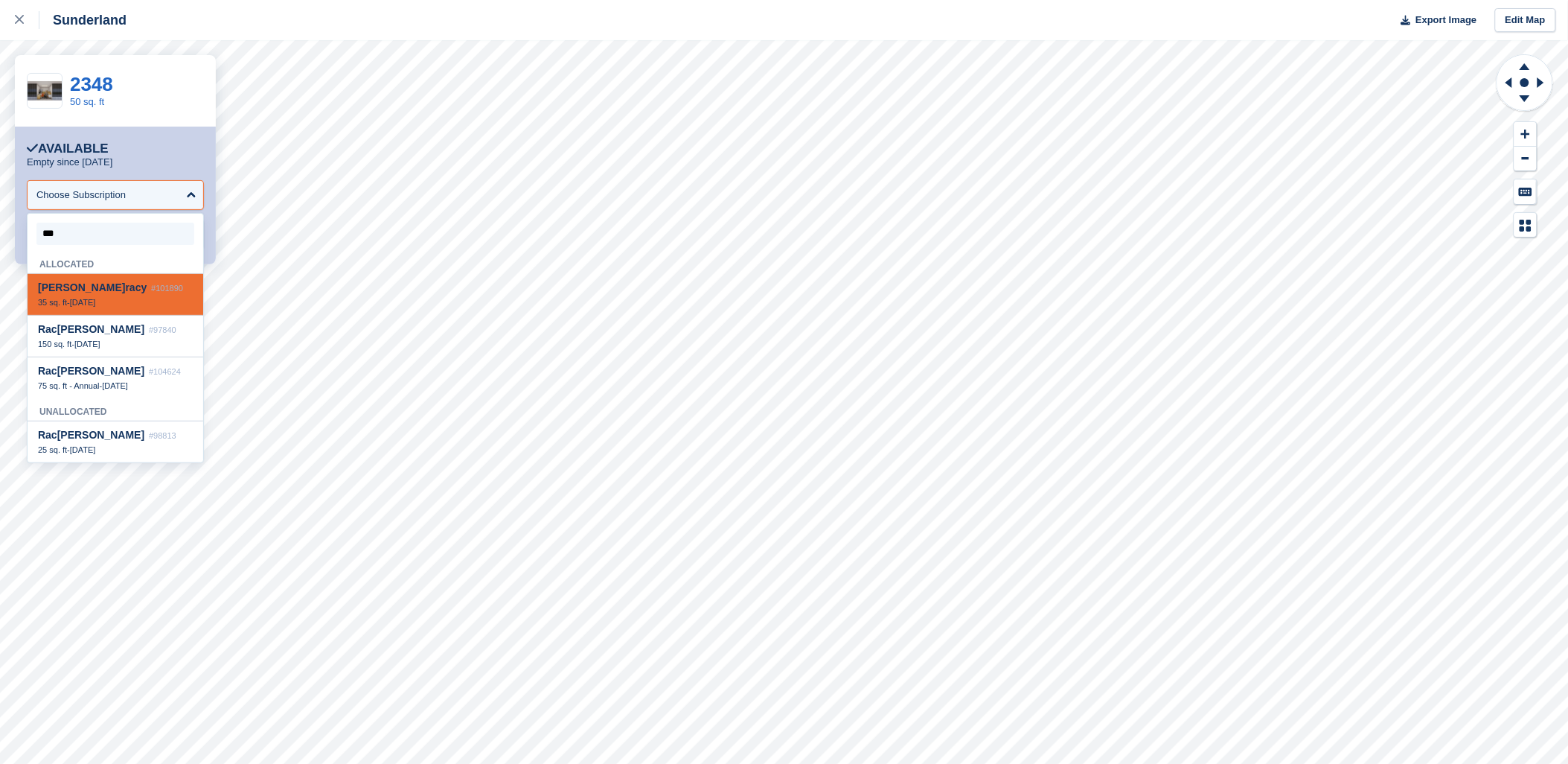
type input "****"
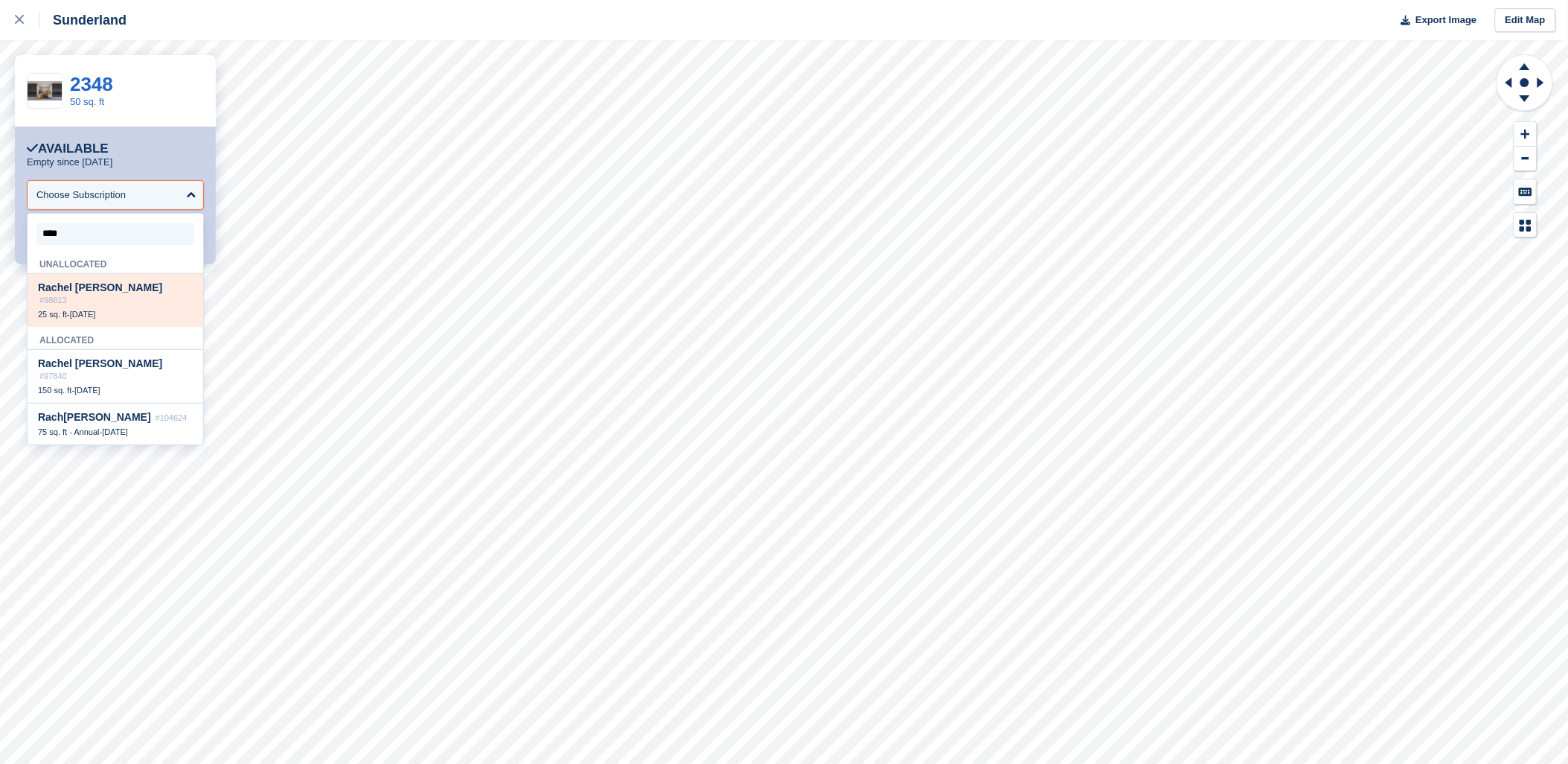
click at [142, 309] on div "25 sq. ft - [DATE]" at bounding box center [114, 314] width 155 height 10
select select "*****"
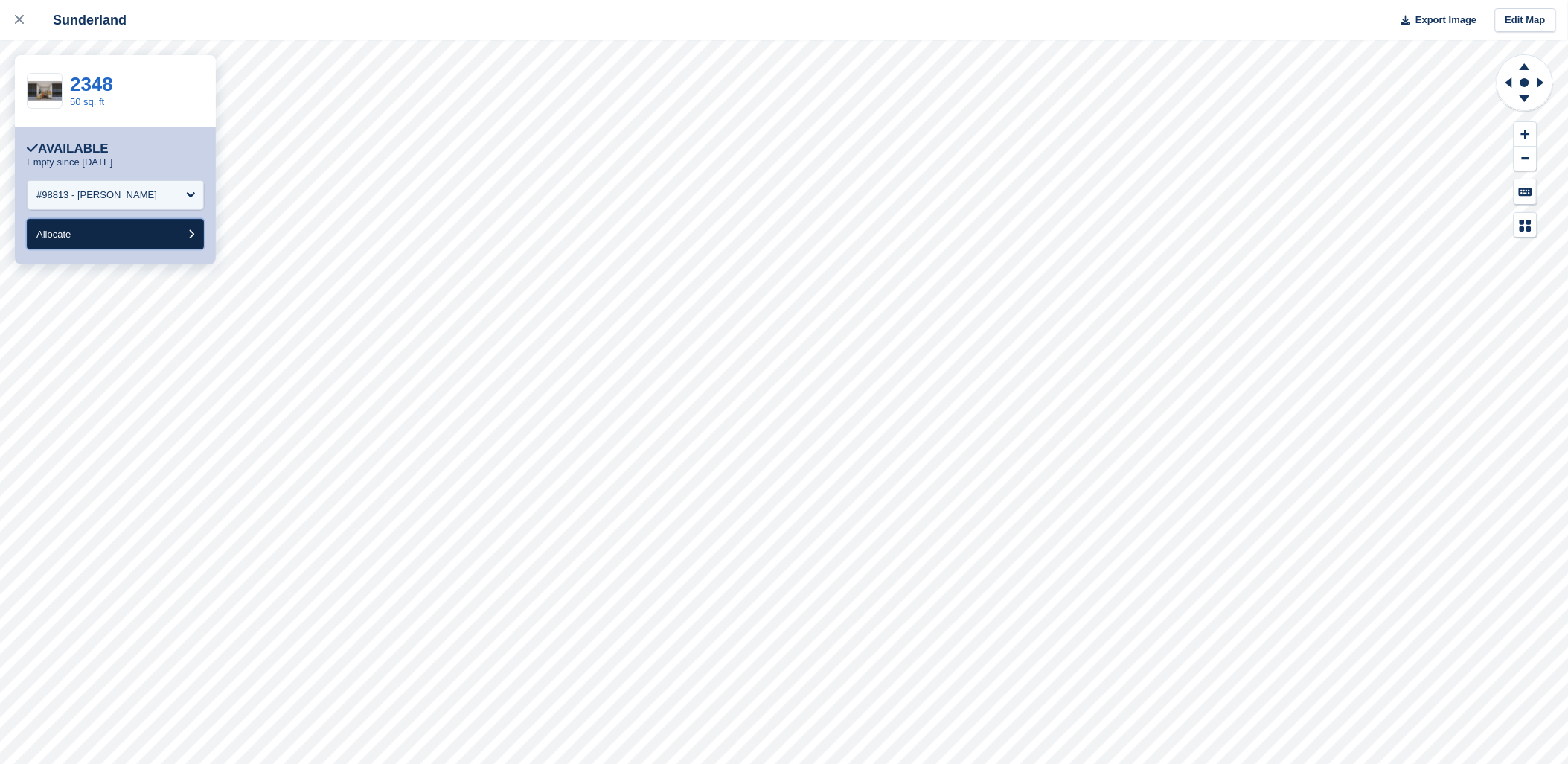
click at [71, 236] on span "Allocate" at bounding box center [53, 233] width 34 height 11
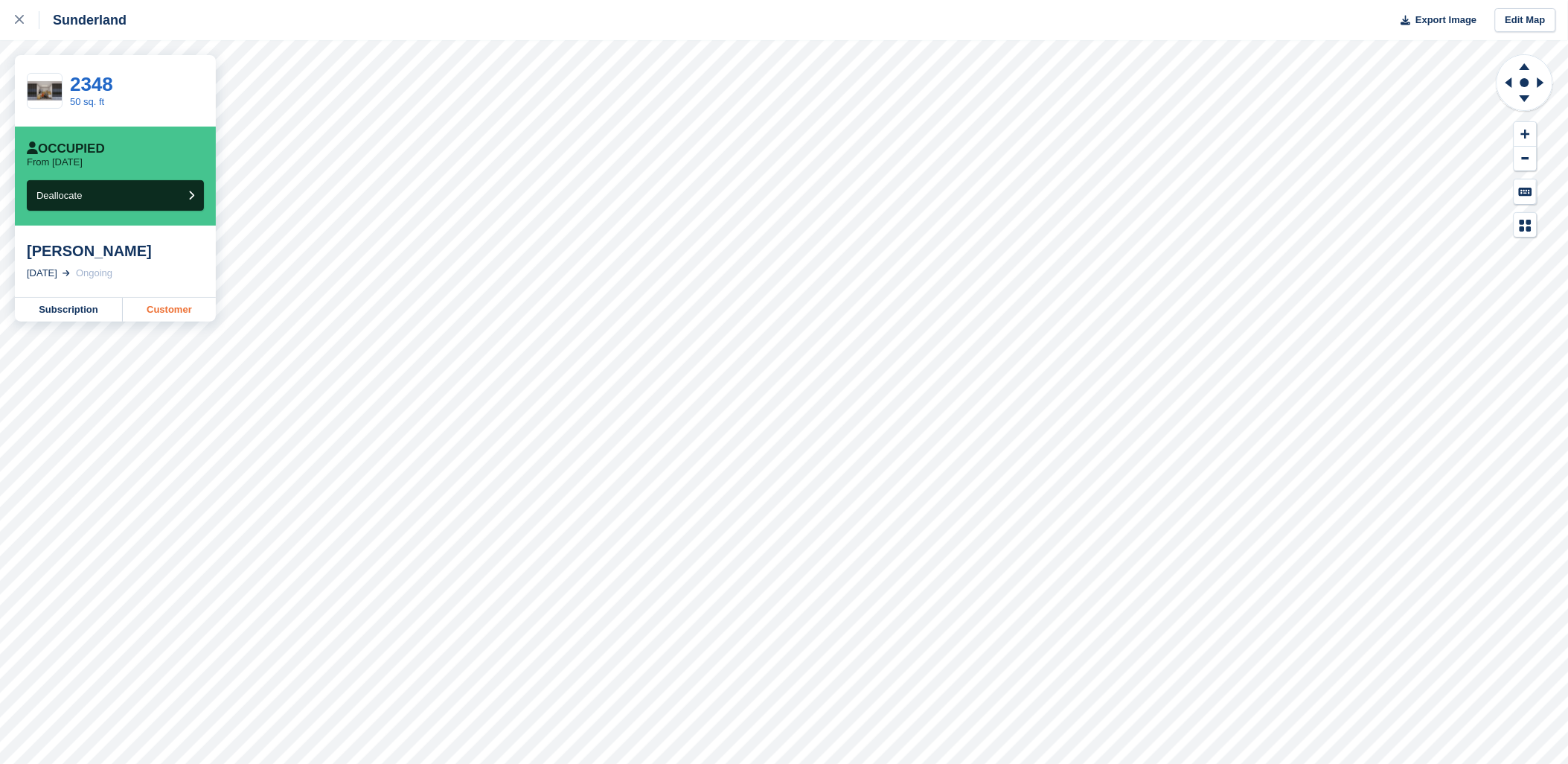
click at [184, 315] on link "Customer" at bounding box center [170, 309] width 93 height 24
click at [23, 24] on div at bounding box center [27, 20] width 24 height 17
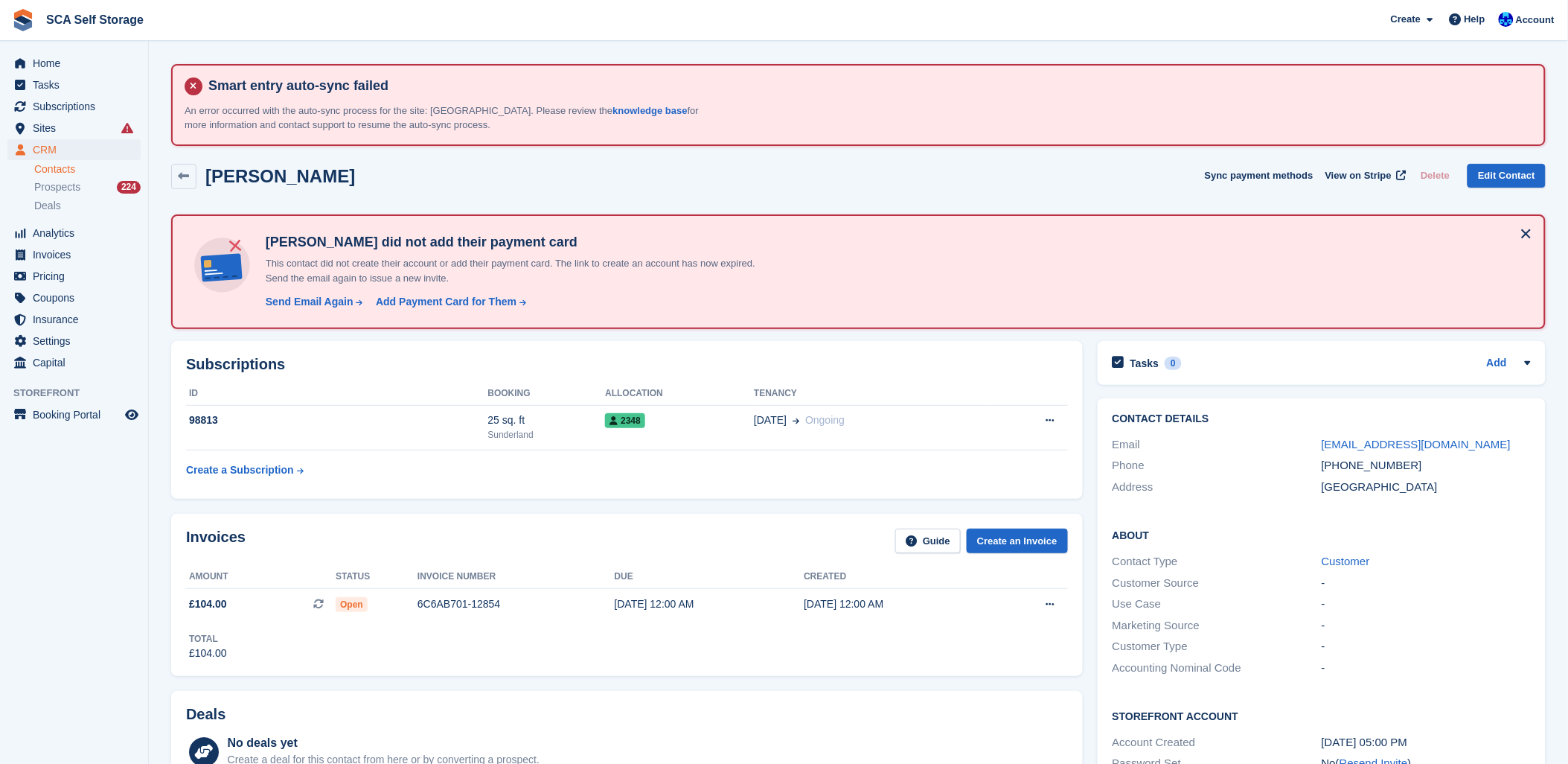
click at [644, 545] on div "Invoices Guide Create an Invoice" at bounding box center [627, 545] width 882 height 33
click at [43, 110] on span "Subscriptions" at bounding box center [77, 107] width 89 height 21
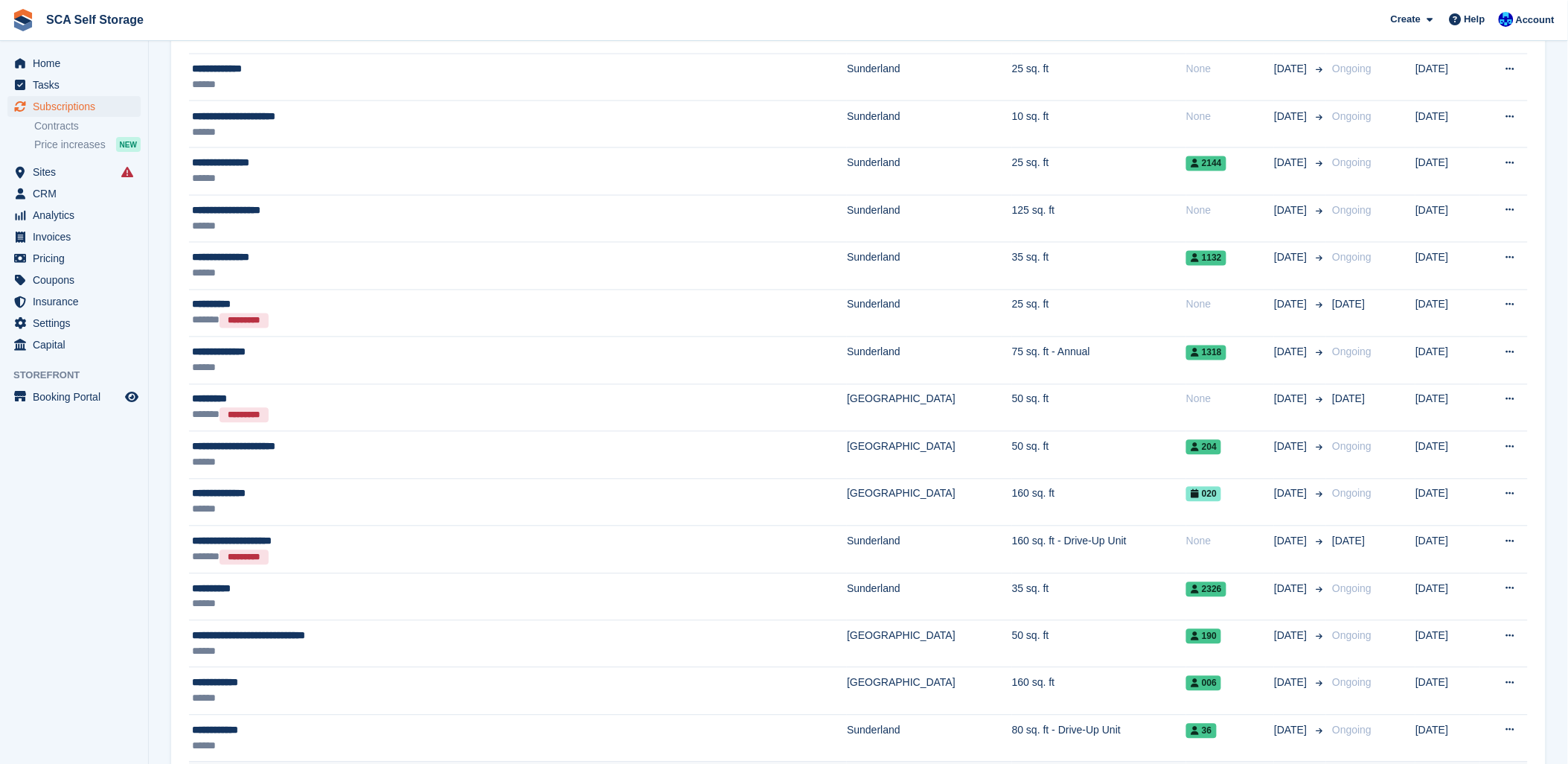
scroll to position [910, 0]
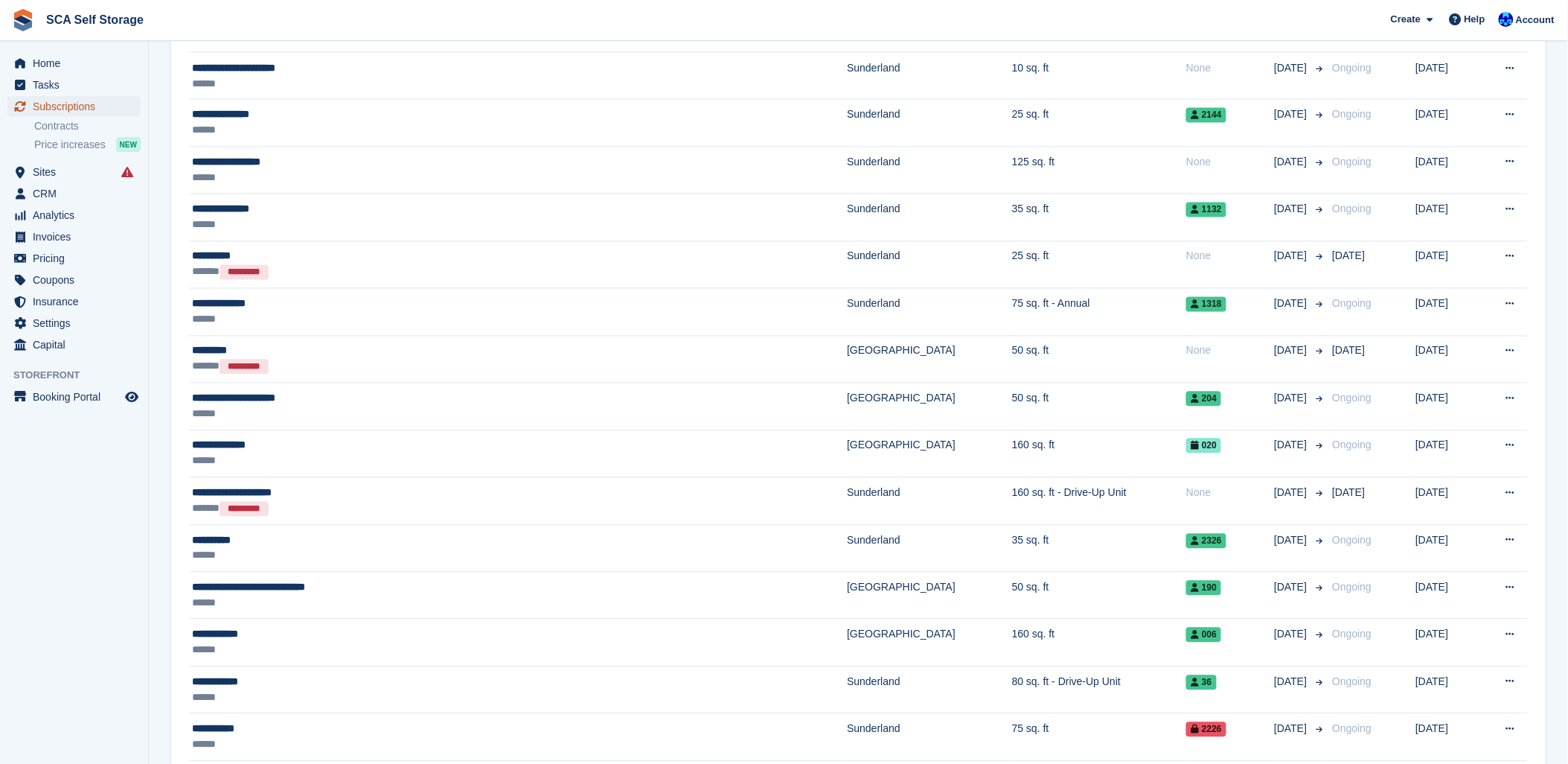
click at [31, 98] on link "Subscriptions" at bounding box center [74, 107] width 133 height 21
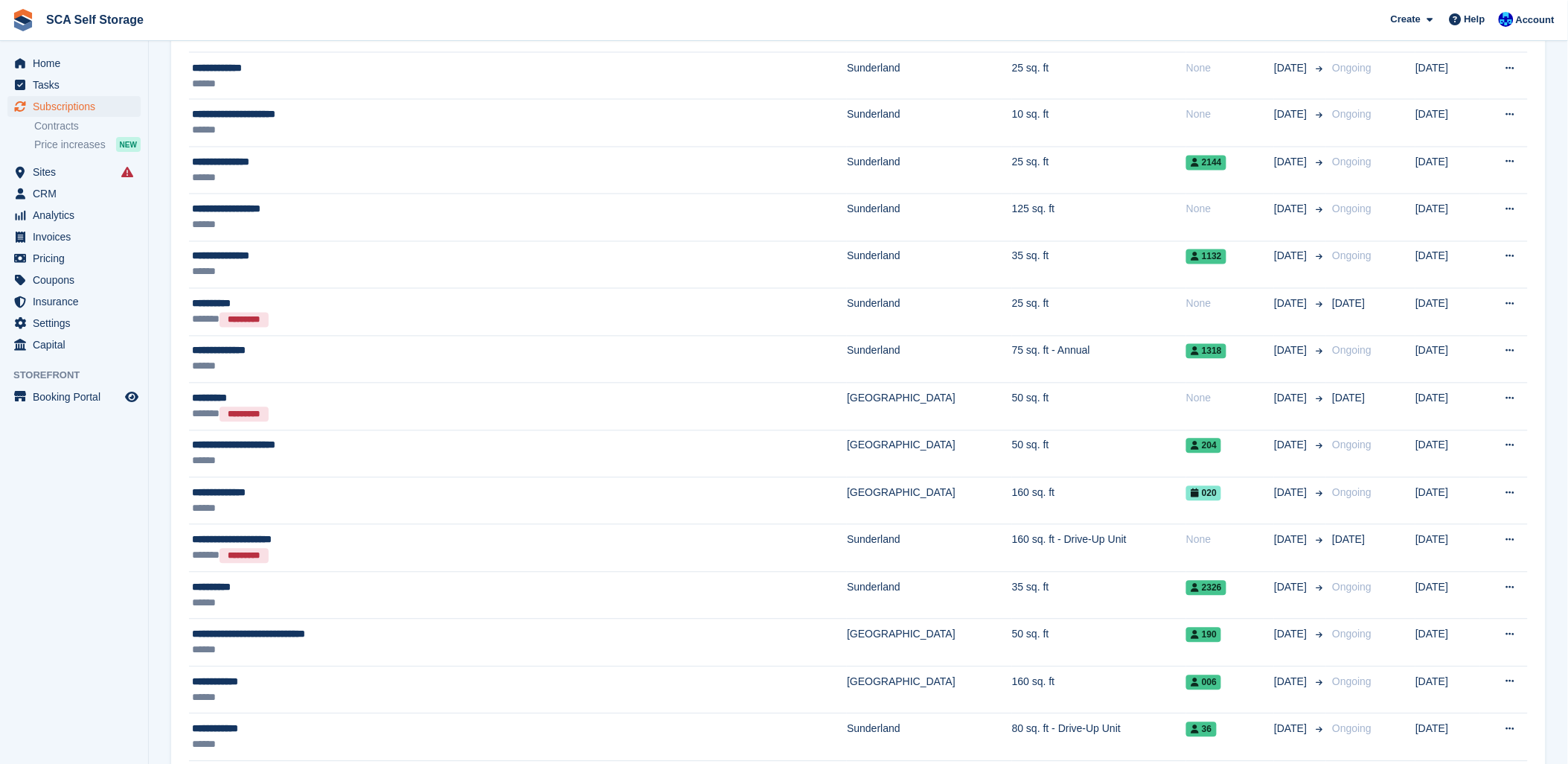
scroll to position [0, 0]
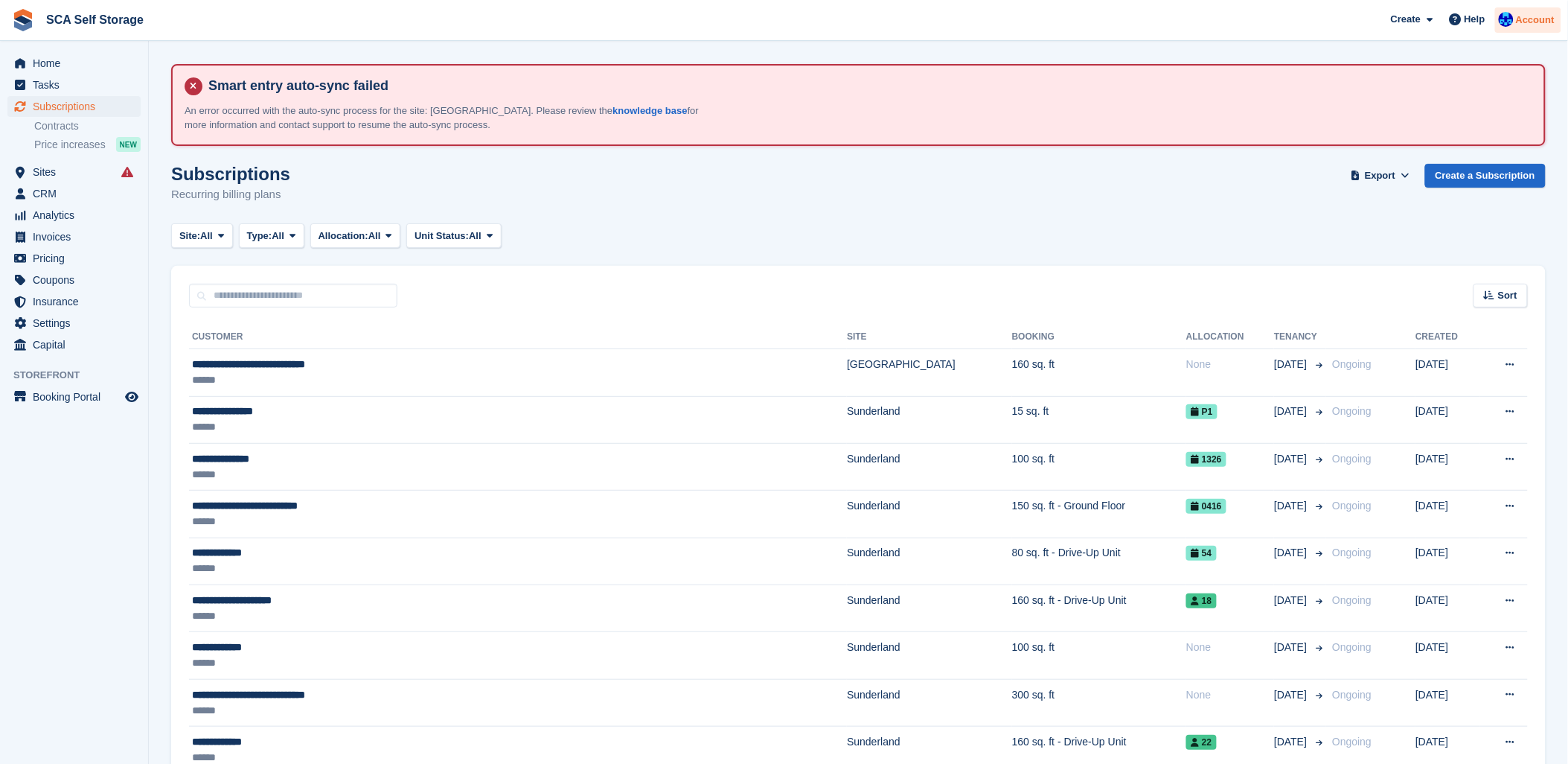
click at [1523, 12] on span "Account" at bounding box center [1536, 19] width 38 height 15
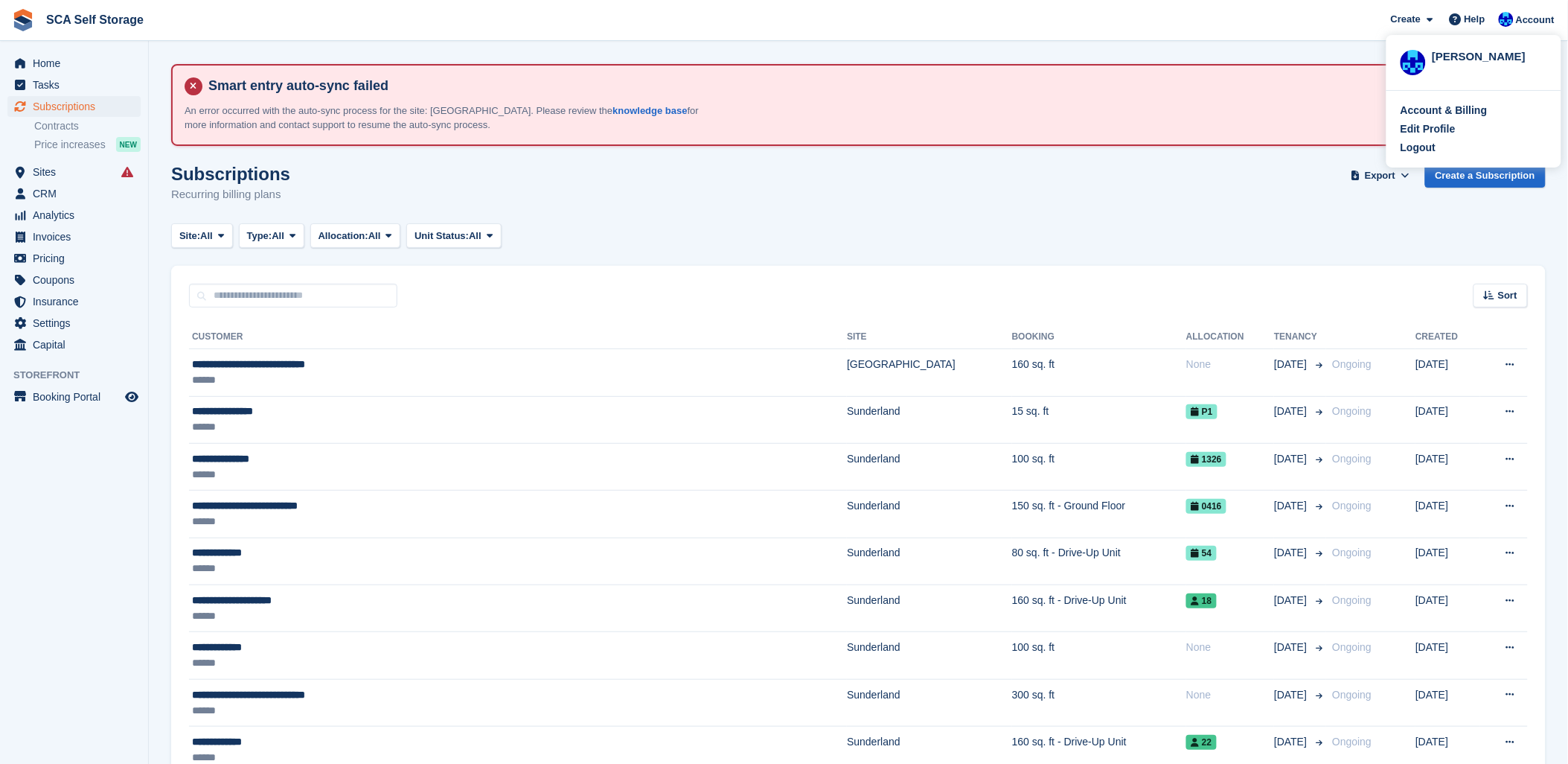
click at [1417, 138] on div "Account & Billing Edit Profile Logout" at bounding box center [1474, 129] width 175 height 77
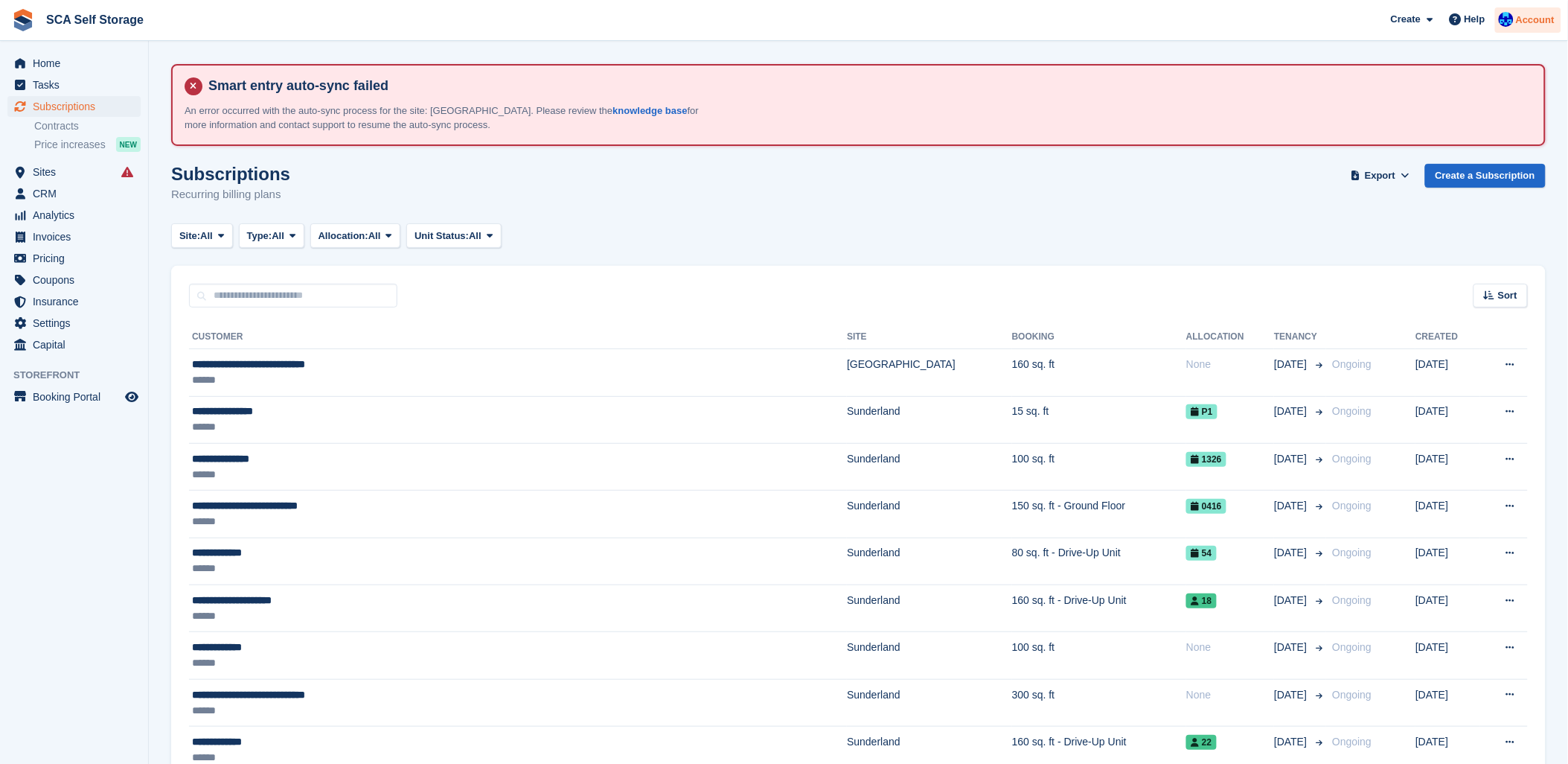
click at [1531, 17] on span "Account" at bounding box center [1536, 19] width 38 height 15
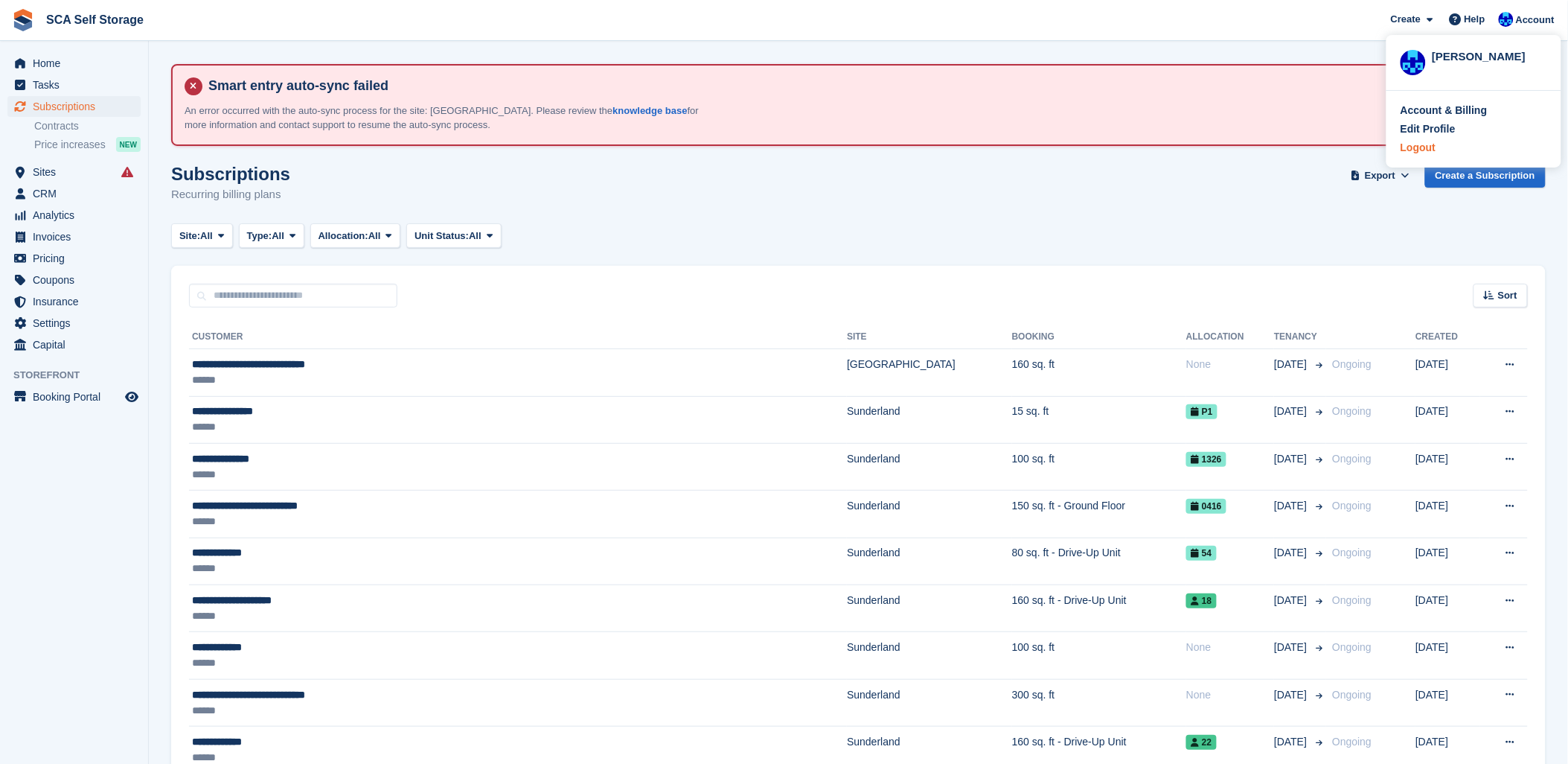
click at [1429, 146] on div "Logout" at bounding box center [1419, 148] width 35 height 16
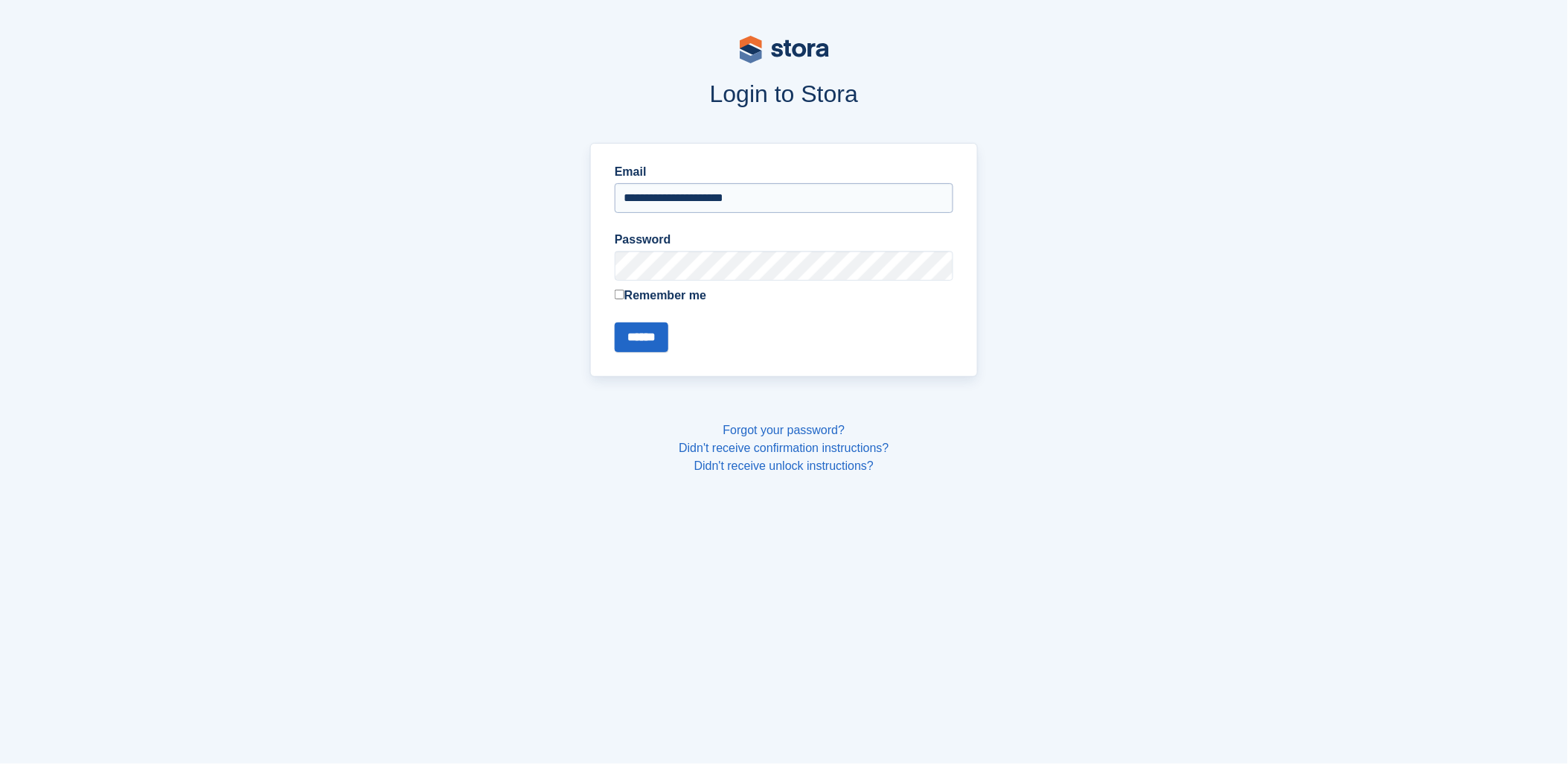
click at [702, 208] on input "**********" at bounding box center [783, 198] width 338 height 30
click at [690, 203] on input "**********" at bounding box center [783, 198] width 338 height 30
type input "**********"
click at [648, 338] on input "******" at bounding box center [641, 337] width 53 height 30
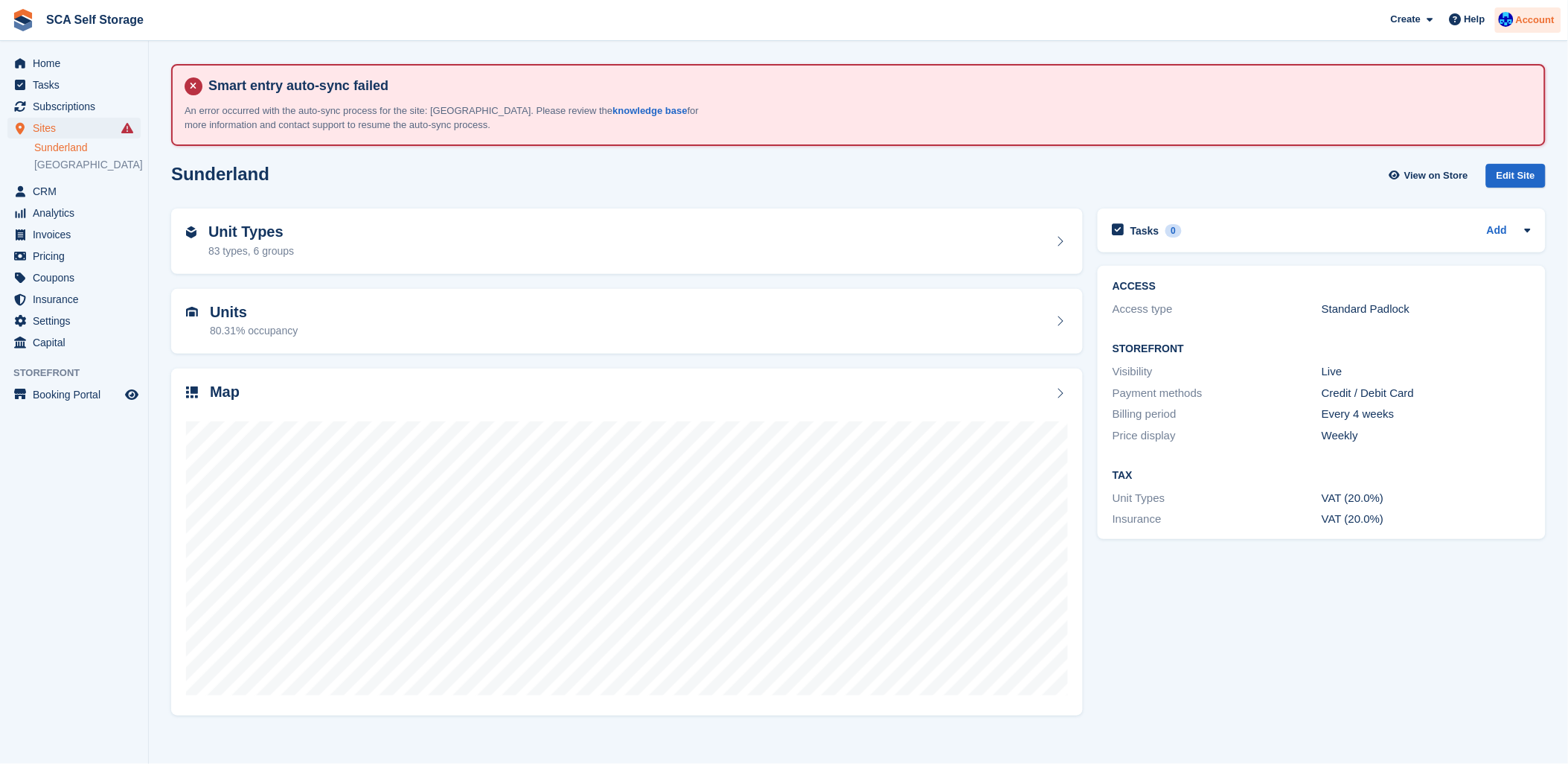
click at [1543, 8] on div "Account" at bounding box center [1529, 21] width 66 height 26
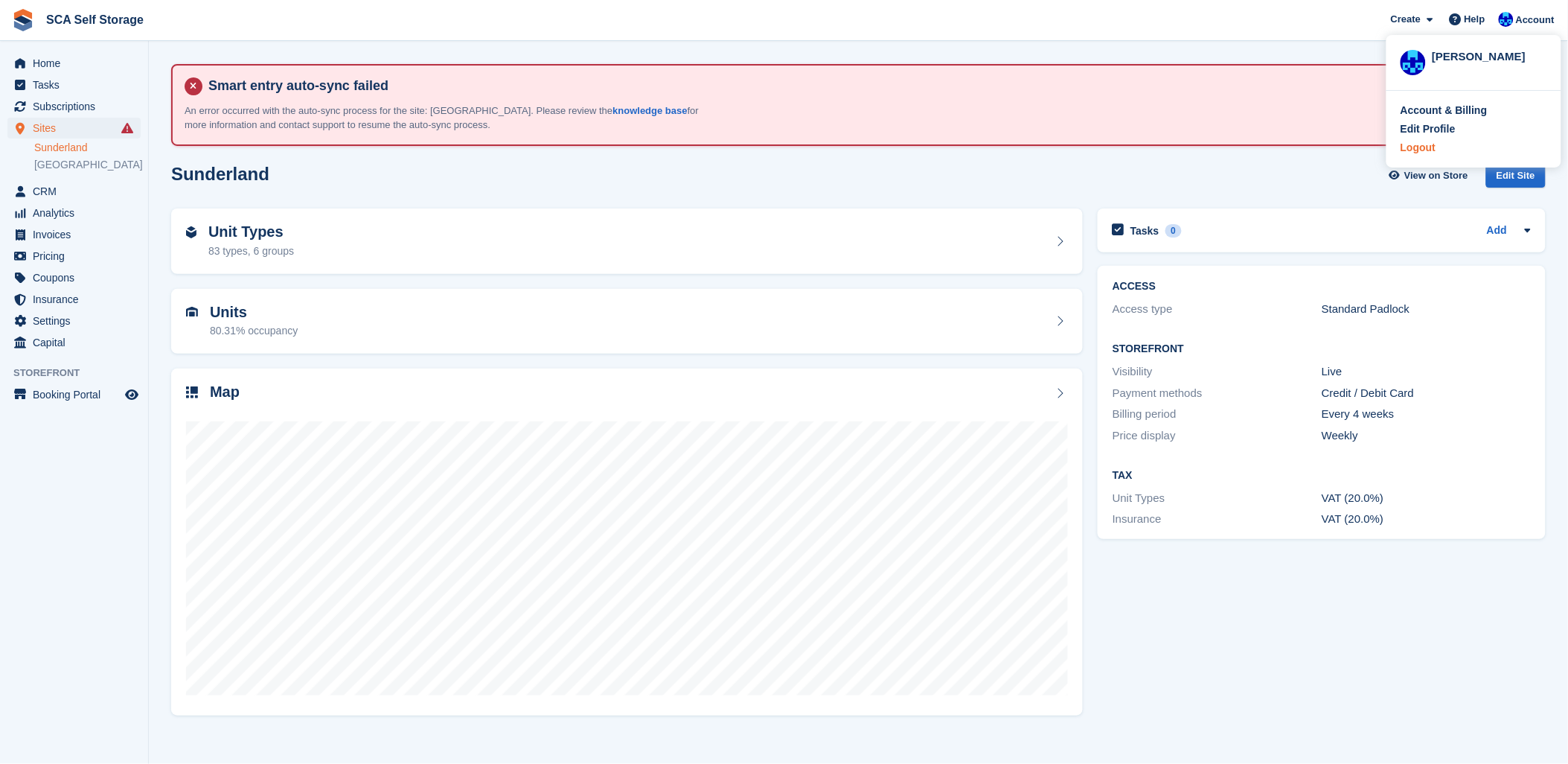
click at [1405, 144] on div "Logout" at bounding box center [1419, 148] width 35 height 16
